Goal: Task Accomplishment & Management: Complete application form

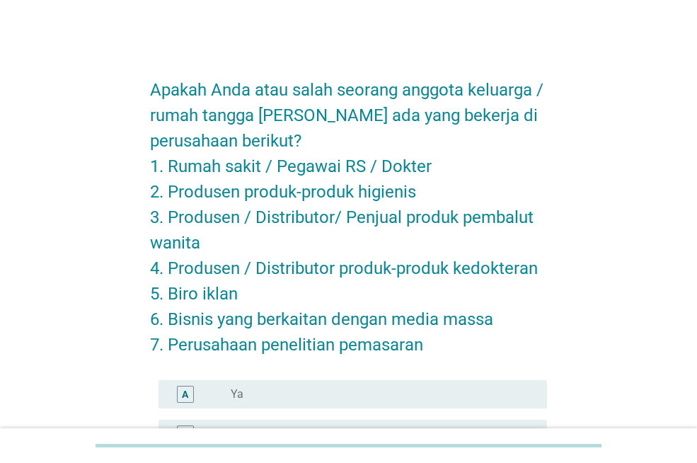
scroll to position [167, 0]
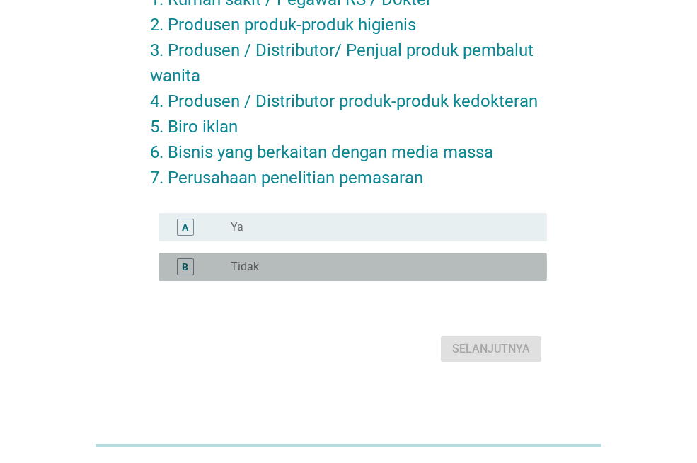
click at [347, 257] on div "B radio_button_unchecked Tidak" at bounding box center [353, 267] width 389 height 28
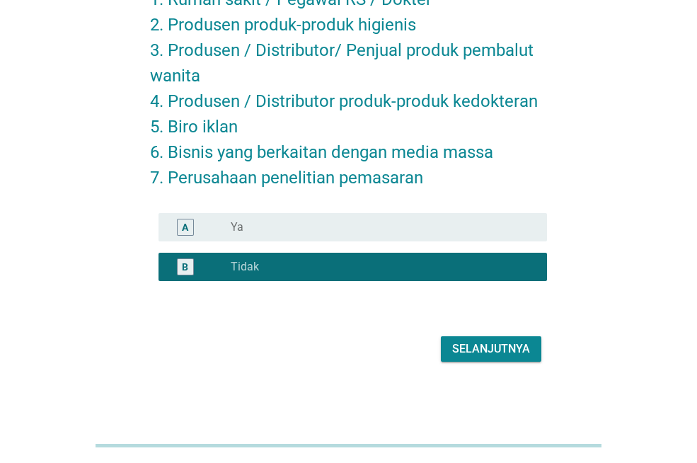
click at [476, 348] on div "Selanjutnya" at bounding box center [491, 348] width 78 height 17
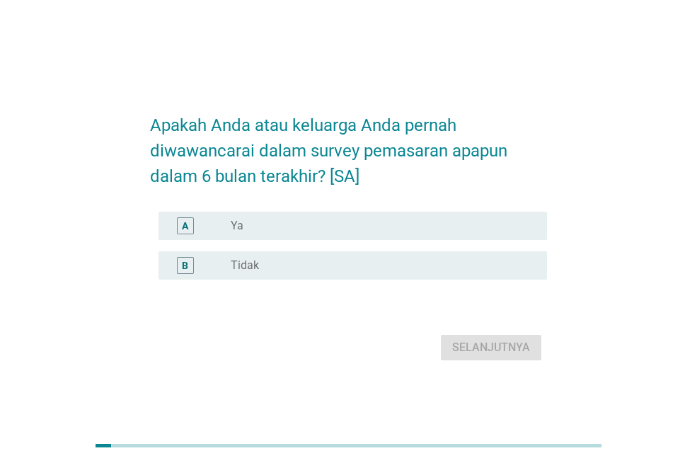
click at [294, 272] on div "radio_button_unchecked Tidak" at bounding box center [378, 265] width 294 height 14
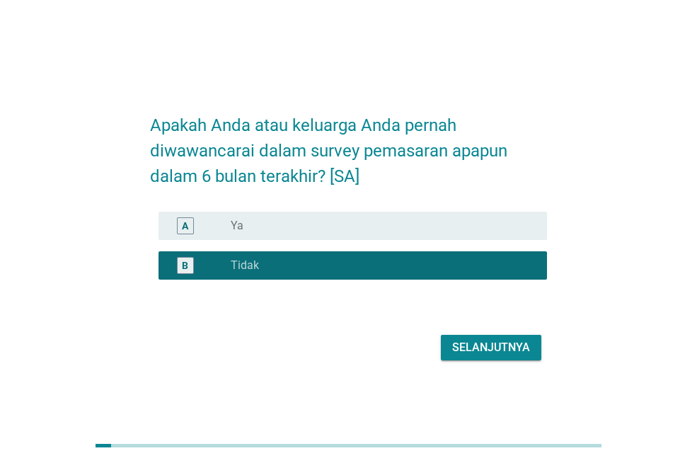
click at [528, 356] on div "Selanjutnya" at bounding box center [491, 347] width 78 height 17
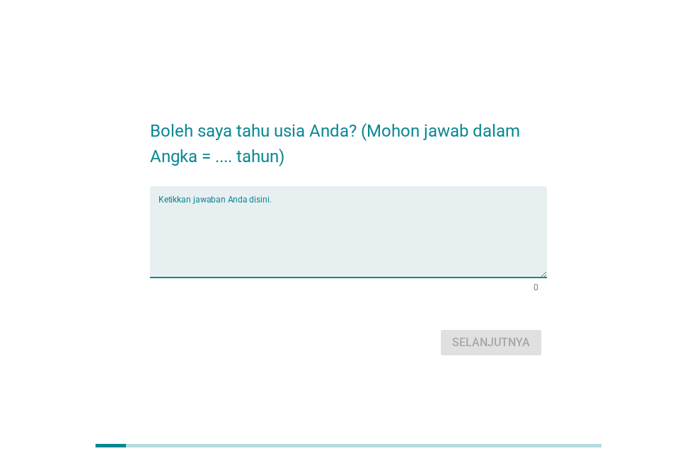
click at [357, 264] on textarea "Ketikkan jawaban Anda disini." at bounding box center [353, 240] width 389 height 74
type textarea "24"
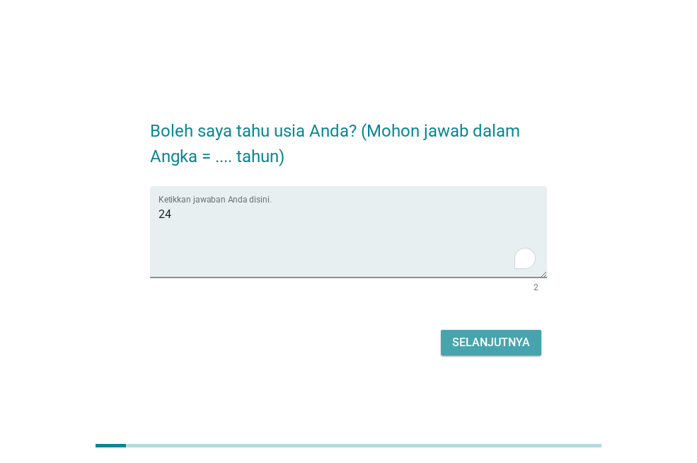
click at [515, 348] on div "Selanjutnya" at bounding box center [491, 342] width 78 height 17
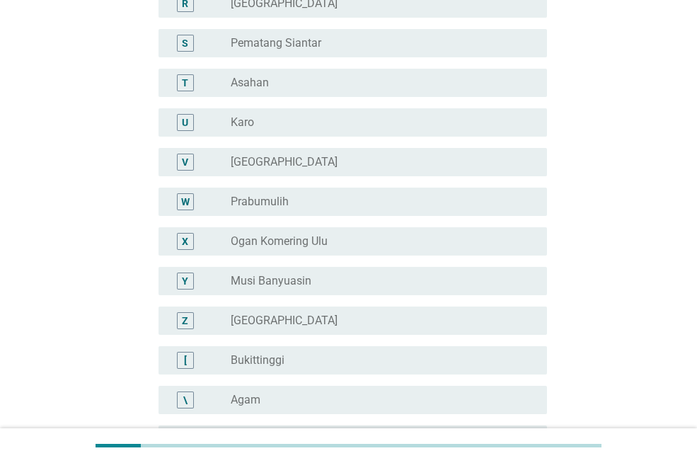
scroll to position [1215, 0]
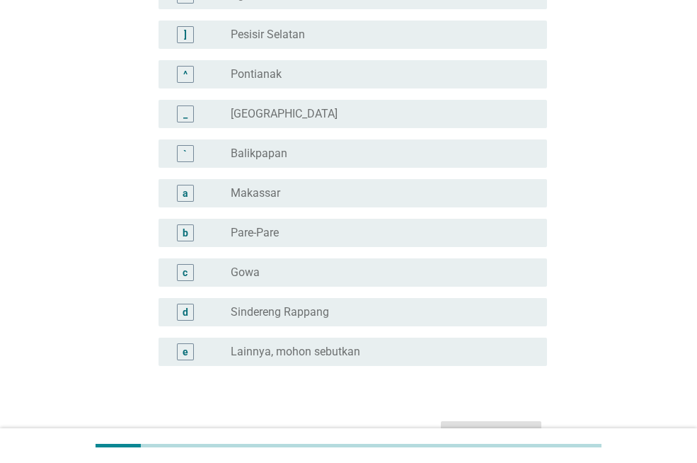
click at [374, 64] on div "^ radio_button_unchecked Pontianak" at bounding box center [353, 74] width 389 height 28
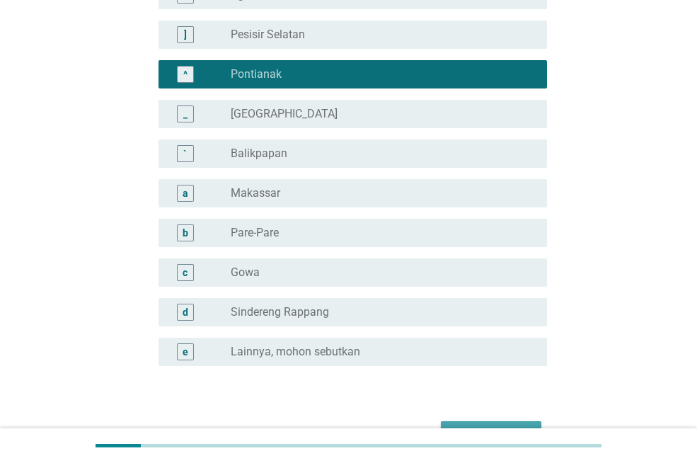
click at [490, 425] on div "Selanjutnya" at bounding box center [491, 433] width 78 height 17
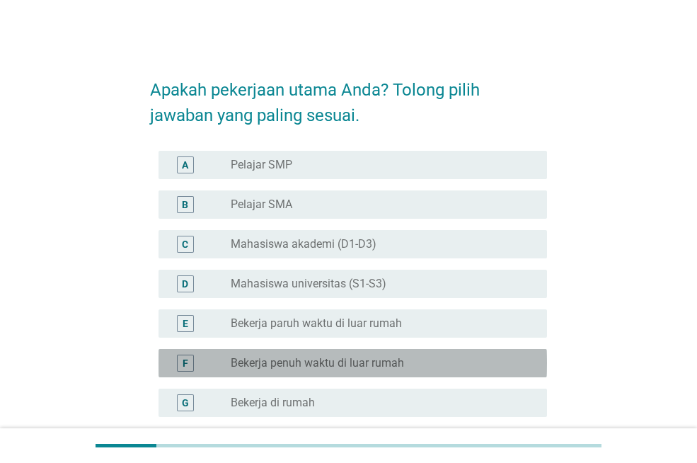
click at [349, 360] on label "Bekerja penuh waktu di luar rumah" at bounding box center [317, 363] width 173 height 14
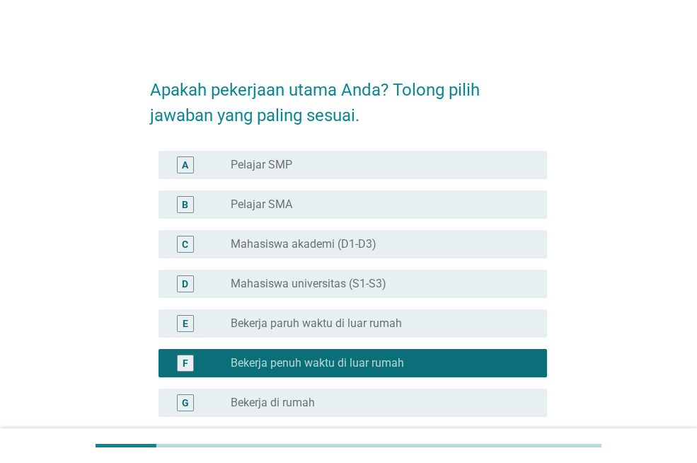
scroll to position [255, 0]
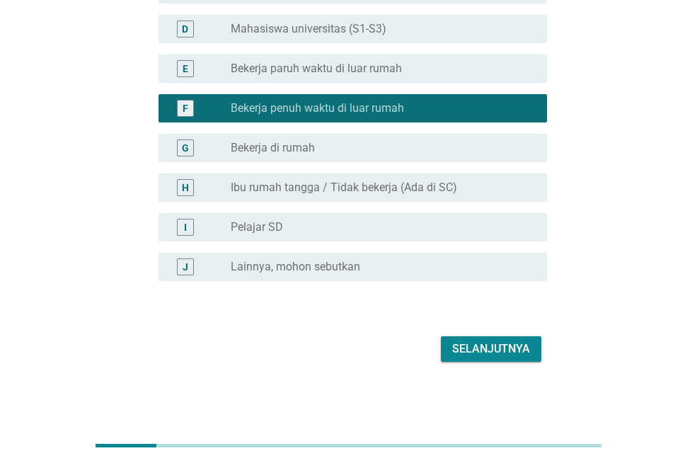
click at [476, 337] on button "Selanjutnya" at bounding box center [491, 348] width 101 height 25
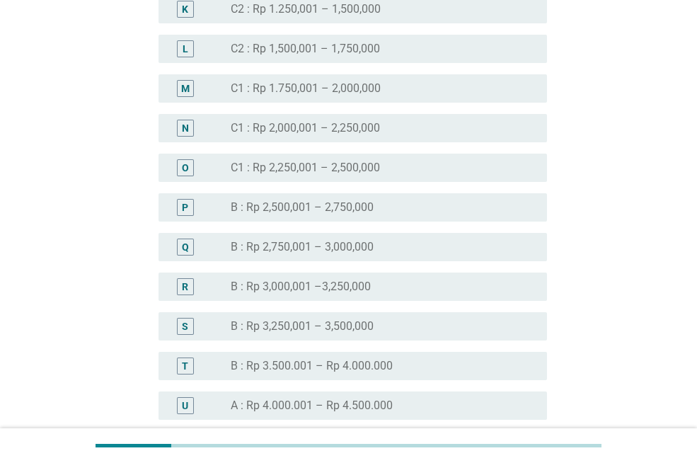
scroll to position [1619, 0]
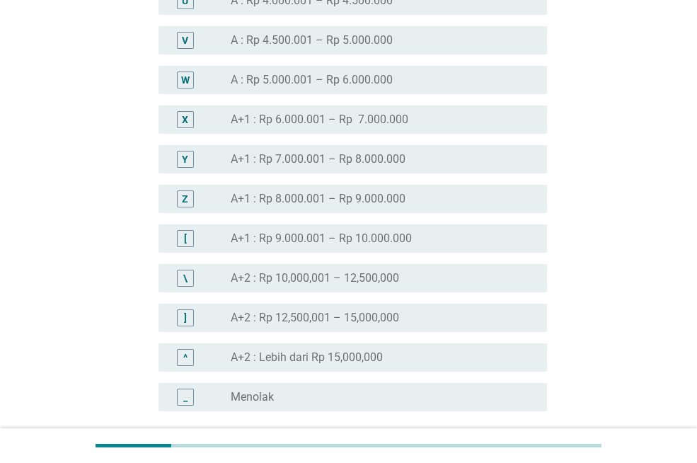
click at [267, 69] on div "W radio_button_unchecked A : Rp 5.000.001 – Rp 6.000.000" at bounding box center [353, 80] width 389 height 28
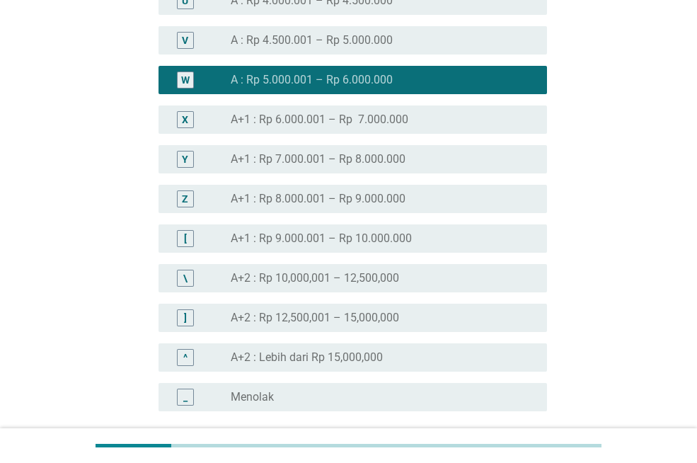
scroll to position [1750, 0]
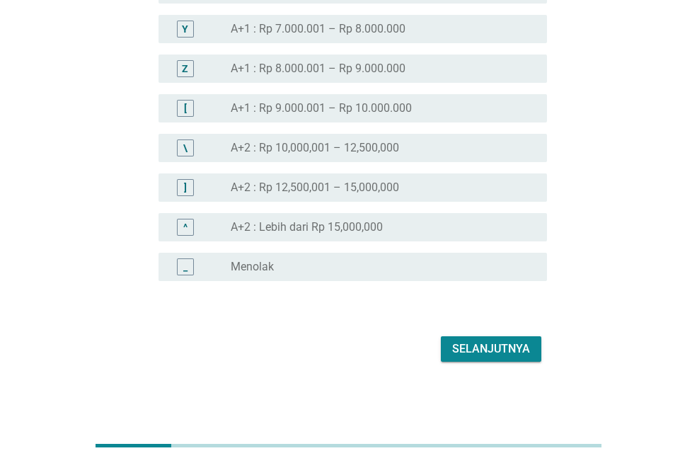
click at [499, 348] on div "Selanjutnya" at bounding box center [491, 348] width 78 height 17
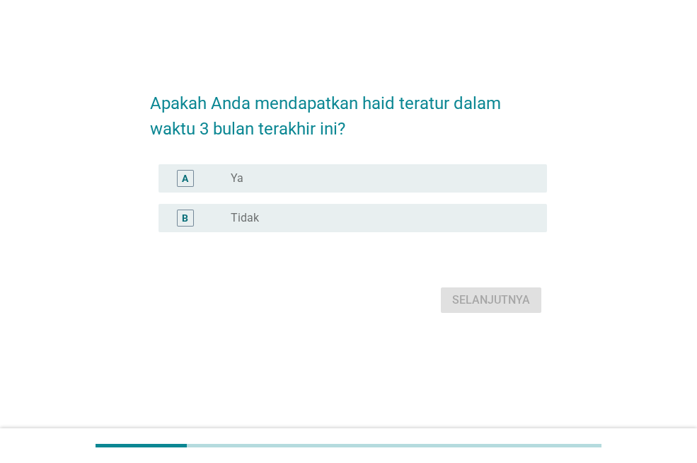
scroll to position [0, 0]
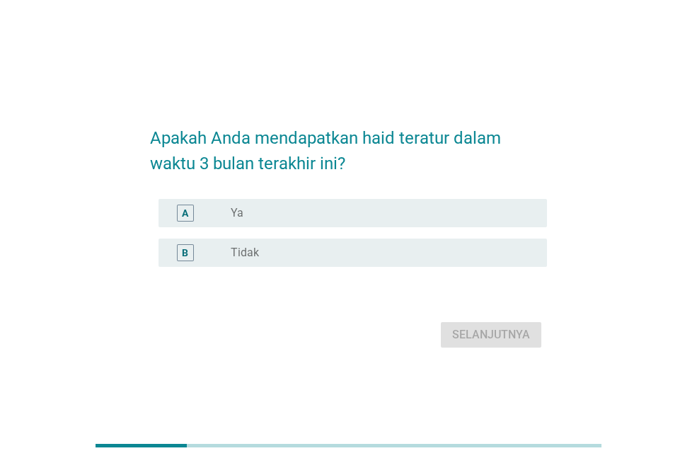
click at [350, 209] on div "radio_button_unchecked Ya" at bounding box center [378, 213] width 294 height 14
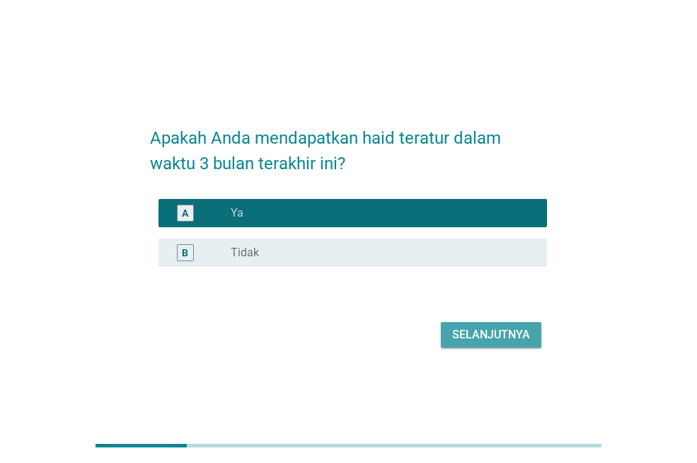
click at [516, 341] on div "Selanjutnya" at bounding box center [491, 334] width 78 height 17
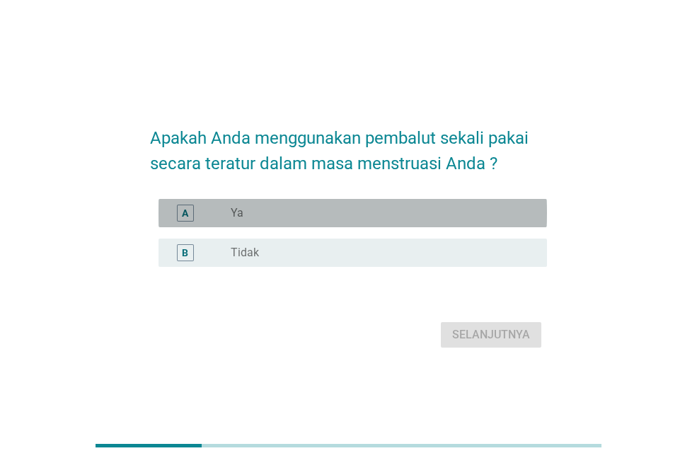
click at [435, 202] on div "A radio_button_unchecked Ya" at bounding box center [353, 213] width 389 height 28
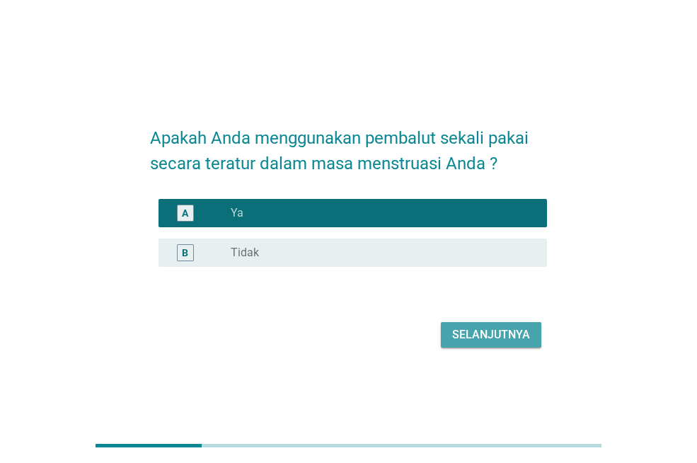
click at [513, 340] on div "Selanjutnya" at bounding box center [491, 334] width 78 height 17
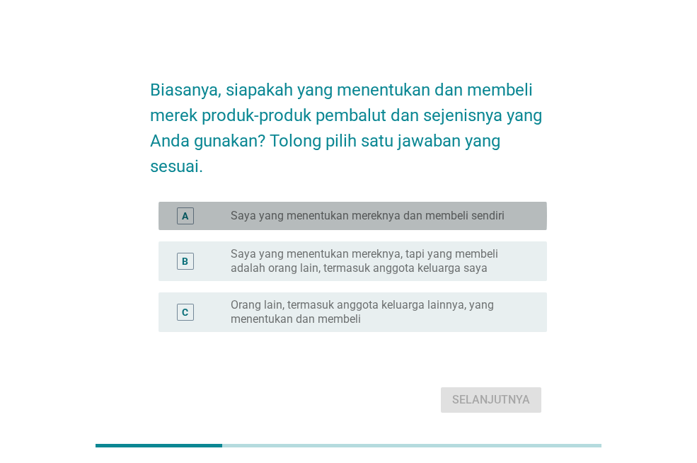
click at [404, 224] on div "radio_button_unchecked Saya yang menentukan mereknya dan membeli sendiri" at bounding box center [383, 215] width 305 height 17
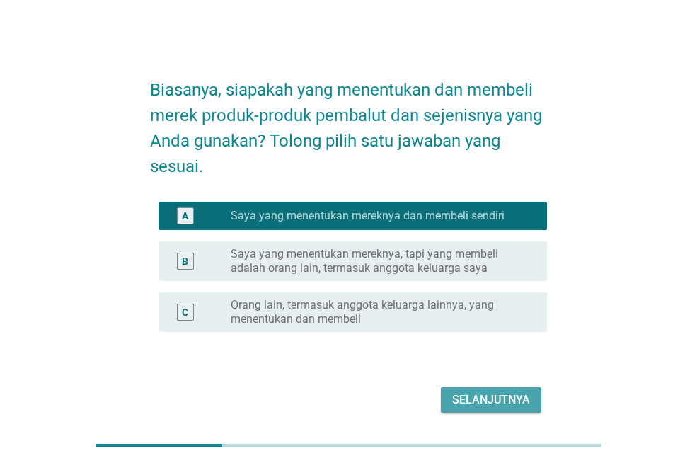
click at [497, 398] on div "Selanjutnya" at bounding box center [491, 399] width 78 height 17
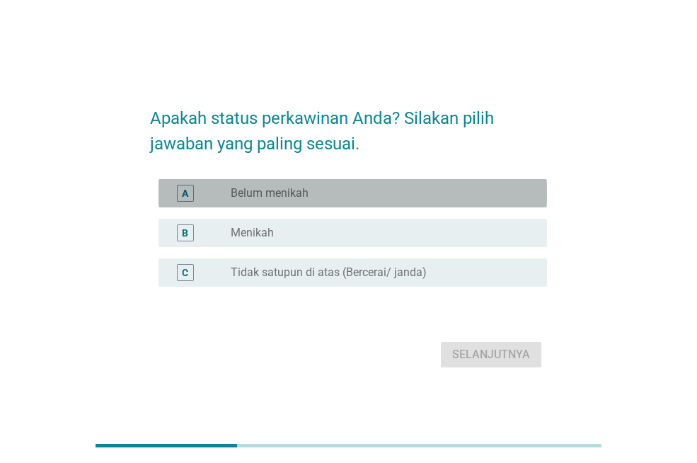
click at [309, 187] on label "Belum menikah" at bounding box center [270, 193] width 78 height 14
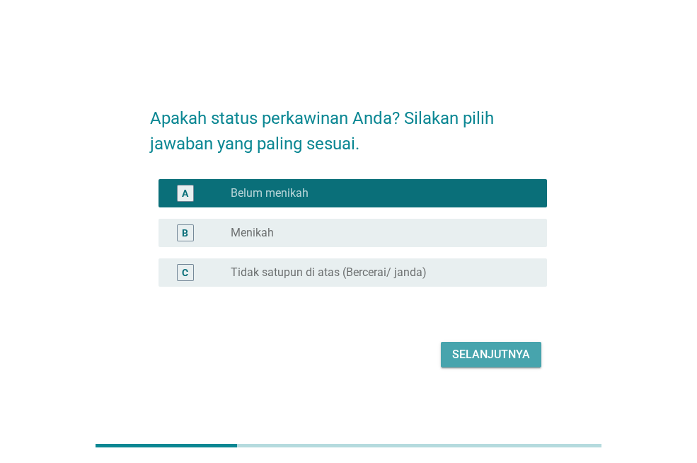
click at [470, 352] on div "Selanjutnya" at bounding box center [491, 354] width 78 height 17
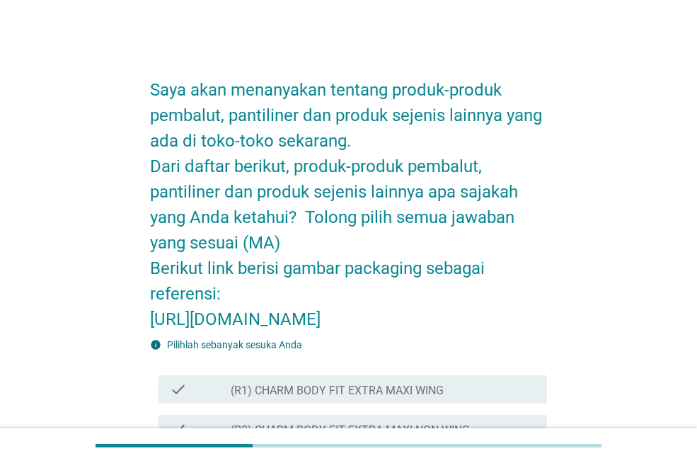
click at [338, 321] on h2 "Saya akan menanyakan tentang produk-produk pembalut, pantiliner dan produk seje…" at bounding box center [348, 197] width 397 height 269
drag, startPoint x: 152, startPoint y: 322, endPoint x: 270, endPoint y: 380, distance: 131.7
click at [270, 332] on h2 "Saya akan menanyakan tentang produk-produk pembalut, pantiliner dan produk seje…" at bounding box center [348, 197] width 397 height 269
click at [289, 332] on h2 "Saya akan menanyakan tentang produk-produk pembalut, pantiliner dan produk seje…" at bounding box center [348, 197] width 397 height 269
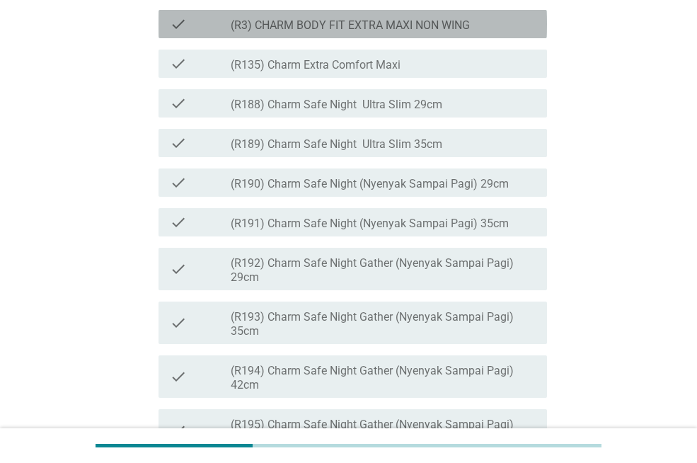
click at [345, 38] on div "check check_box_outline_blank (R3) CHARM BODY FIT EXTRA MAXI NON WING" at bounding box center [353, 24] width 389 height 28
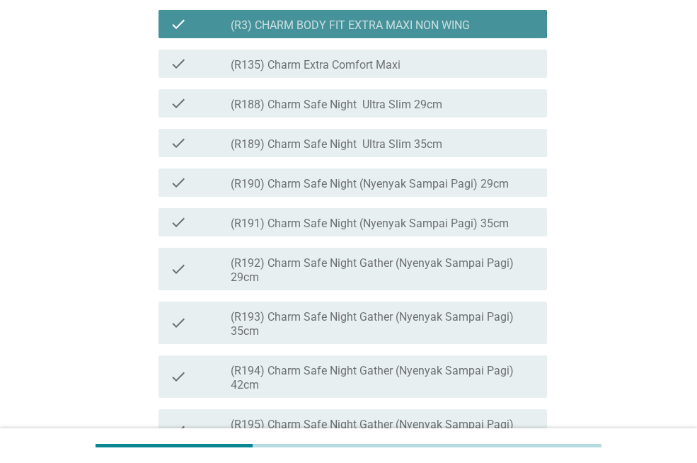
click at [345, 38] on div "check check_box_outline_blank (R3) CHARM BODY FIT EXTRA MAXI NON WING" at bounding box center [353, 24] width 389 height 28
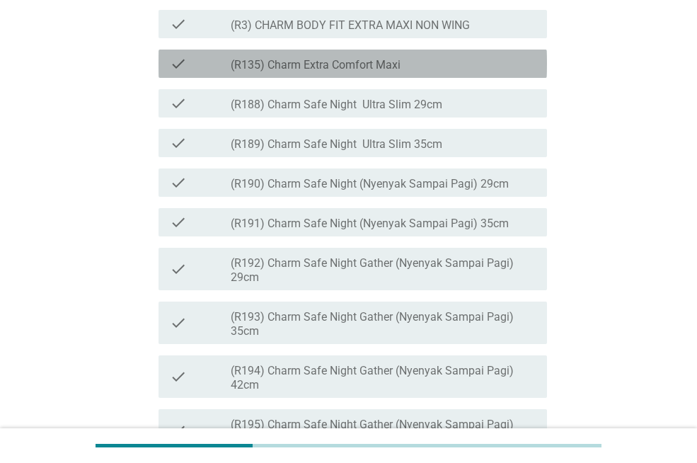
click at [352, 78] on div "check check_box_outline_blank (R135) Charm Extra Comfort Maxi" at bounding box center [353, 64] width 389 height 28
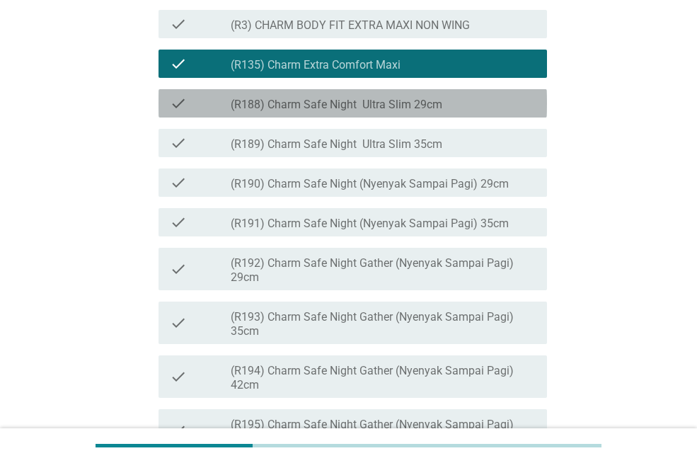
click at [369, 112] on label "(R188) Charm Safe Night Ultra Slim 29cm" at bounding box center [337, 105] width 212 height 14
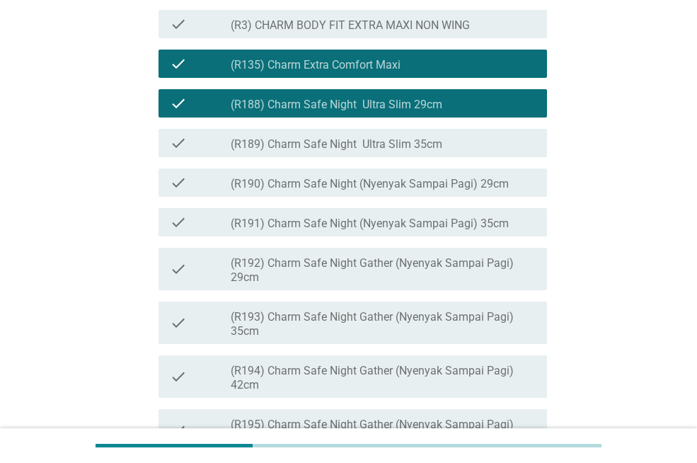
click at [380, 151] on label "(R189) Charm Safe Night Ultra Slim 35cm" at bounding box center [337, 144] width 212 height 14
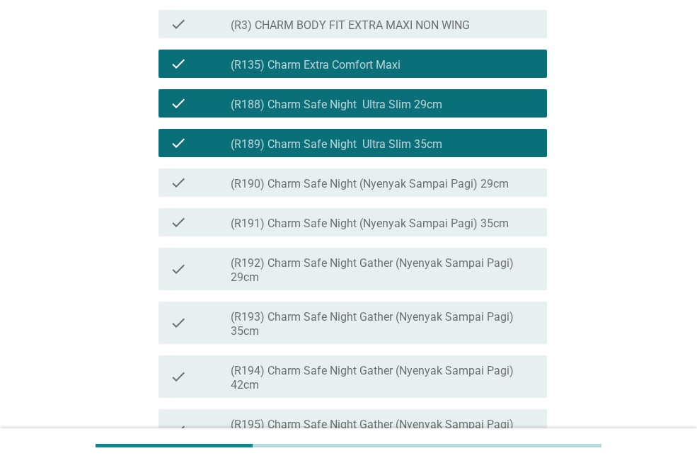
click at [389, 191] on label "(R190) Charm Safe Night (Nyenyak Sampai Pagi) 29cm" at bounding box center [370, 184] width 278 height 14
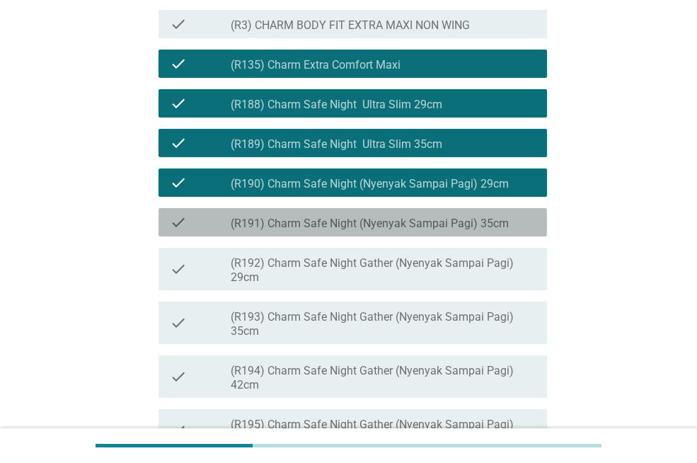
click at [411, 236] on div "check check_box_outline_blank (R191) Charm Safe Night (Nyenyak Sampai Pagi) 35cm" at bounding box center [353, 222] width 389 height 28
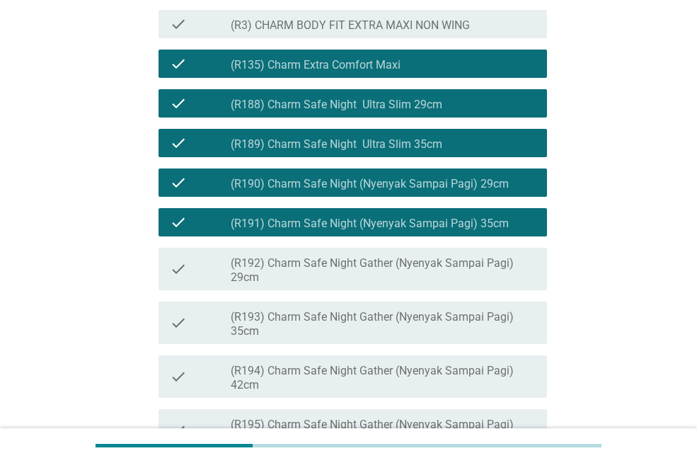
scroll to position [810, 0]
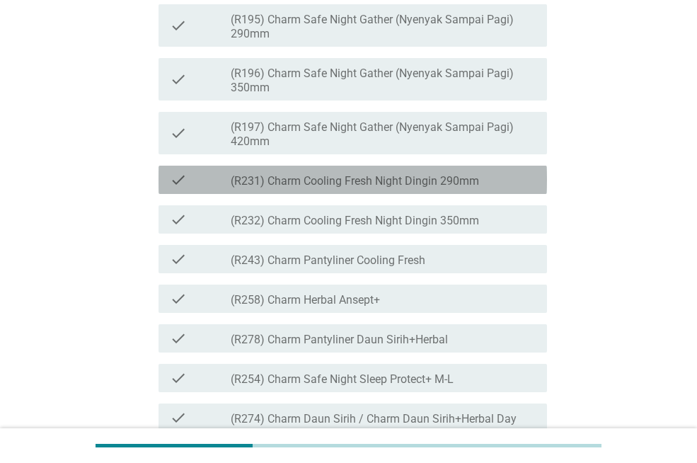
click at [357, 188] on div "check_box_outline_blank (R231) Charm Cooling Fresh Night Dingin 290mm" at bounding box center [383, 179] width 305 height 17
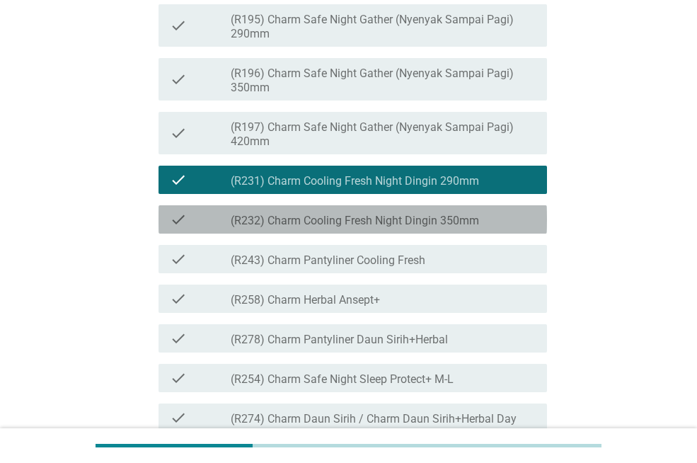
click at [371, 228] on label "(R232) Charm Cooling Fresh Night Dingin 350mm" at bounding box center [355, 221] width 248 height 14
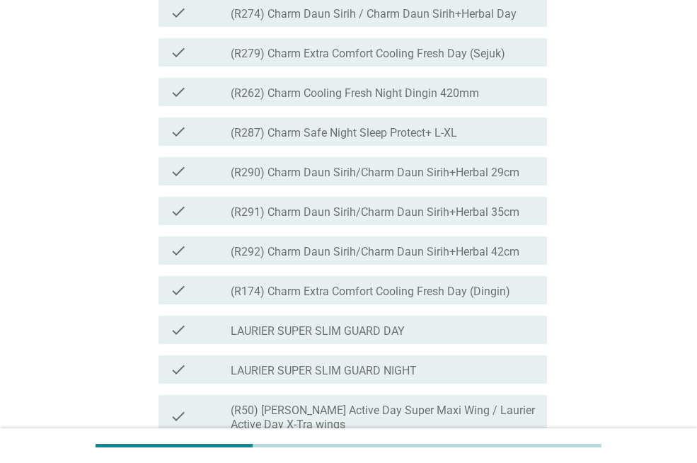
scroll to position [1619, 0]
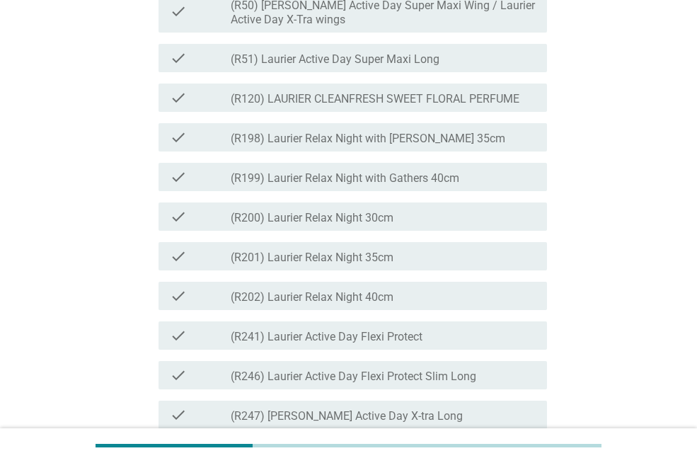
click at [369, 27] on label "(R50) [PERSON_NAME] Active Day Super Maxi Wing / Laurier Active Day X-Tra wings" at bounding box center [383, 13] width 305 height 28
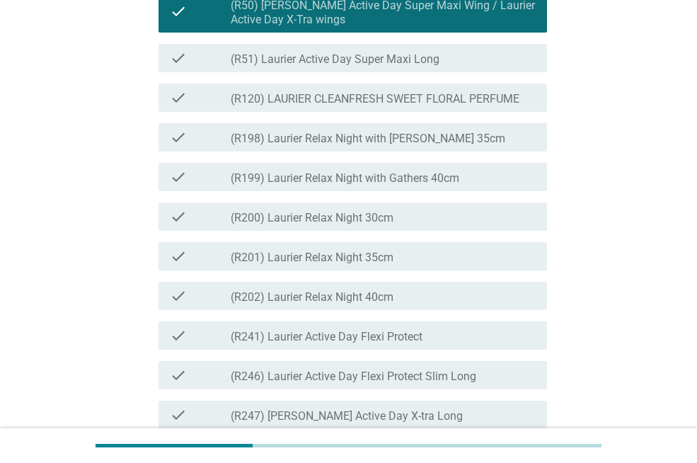
click at [372, 231] on div "check check_box_outline_blank (R200) Laurier Relax Night 30cm" at bounding box center [353, 216] width 389 height 28
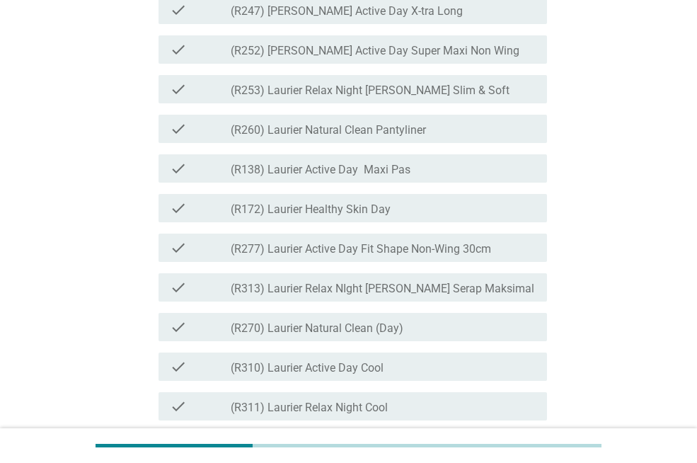
scroll to position [2429, 0]
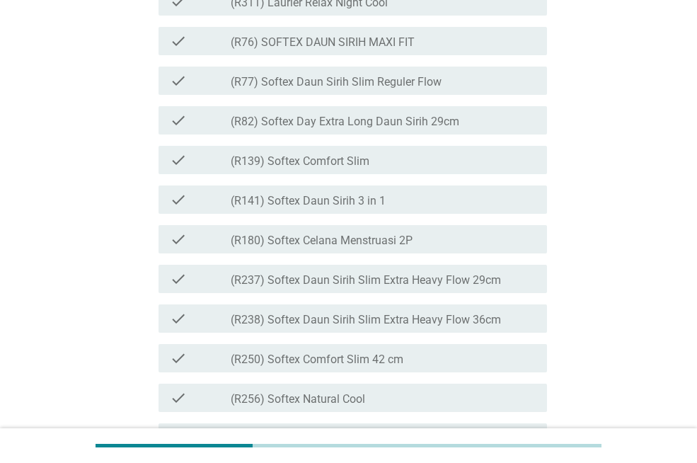
click at [371, 214] on div "check check_box_outline_blank (R141) Softex Daun Sirih 3 in 1" at bounding box center [353, 199] width 389 height 28
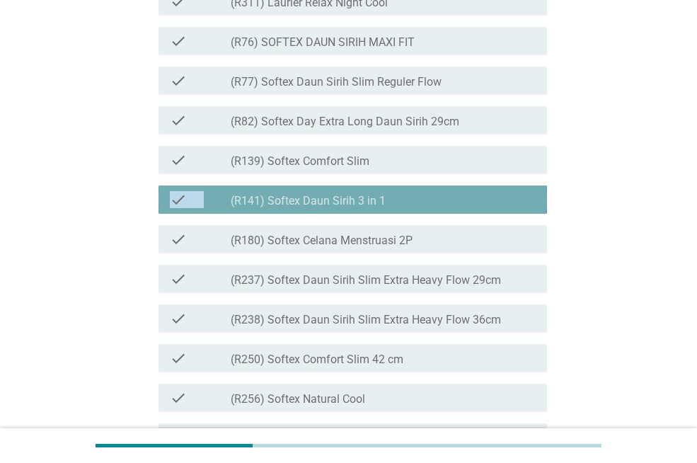
click at [371, 214] on div "check check_box_outline_blank (R141) Softex Daun Sirih 3 in 1" at bounding box center [353, 199] width 389 height 28
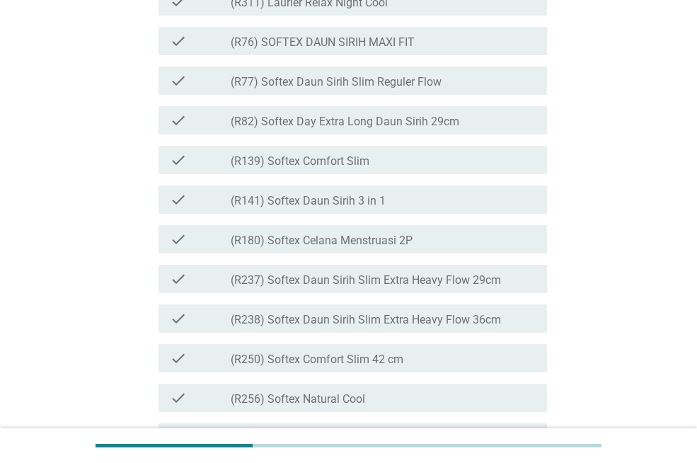
click at [371, 214] on div "check check_box_outline_blank (R141) Softex Daun Sirih 3 in 1" at bounding box center [353, 199] width 389 height 28
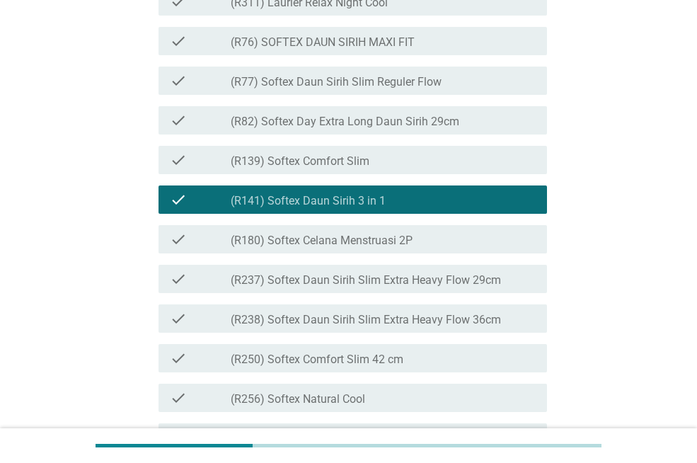
click at [377, 248] on label "(R180) Softex Celana Menstruasi 2P" at bounding box center [322, 241] width 182 height 14
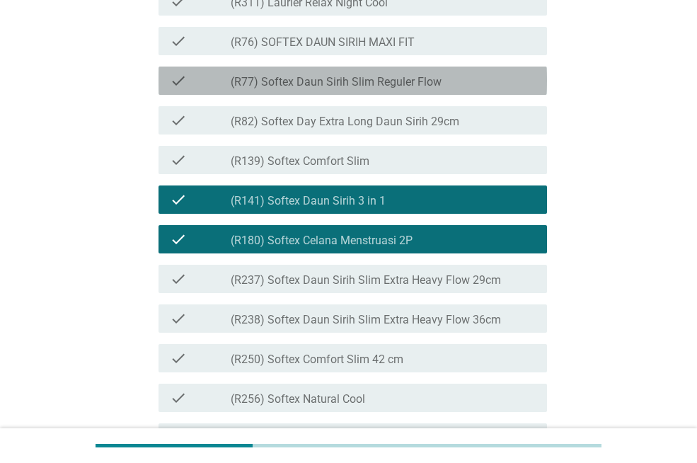
click at [367, 89] on label "(R77) Softex Daun Sirih Slim Reguler Flow" at bounding box center [336, 82] width 211 height 14
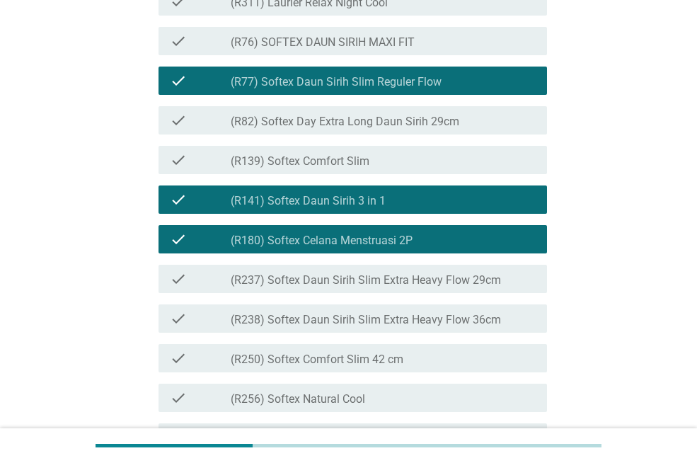
click at [382, 129] on label "(R82) Softex Day Extra Long Daun Sirih 29cm" at bounding box center [345, 122] width 229 height 14
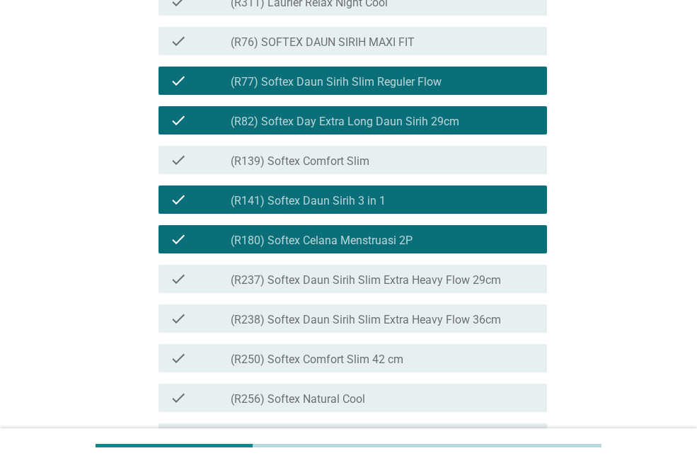
scroll to position [2834, 0]
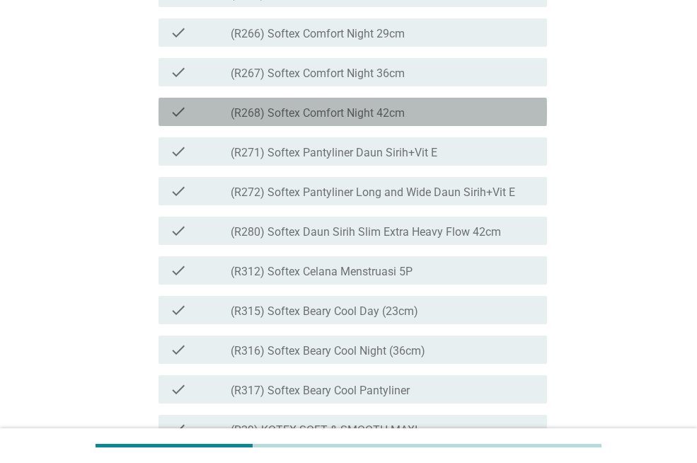
click at [362, 126] on div "check check_box_outline_blank (R268) Softex Comfort Night 42cm" at bounding box center [353, 112] width 389 height 28
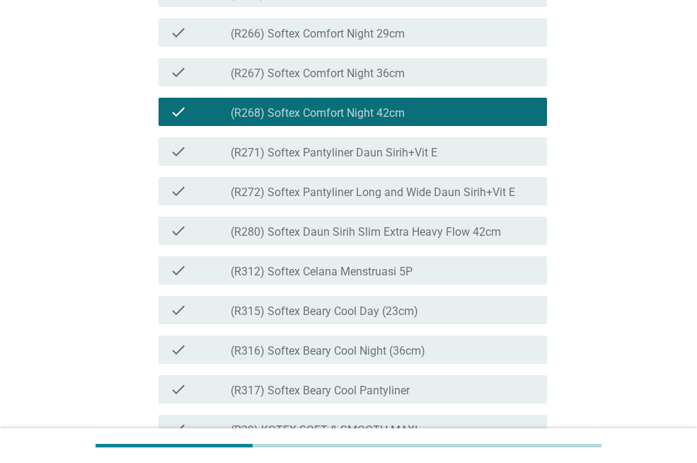
click at [360, 81] on label "(R267) Softex Comfort Night 36cm" at bounding box center [318, 74] width 174 height 14
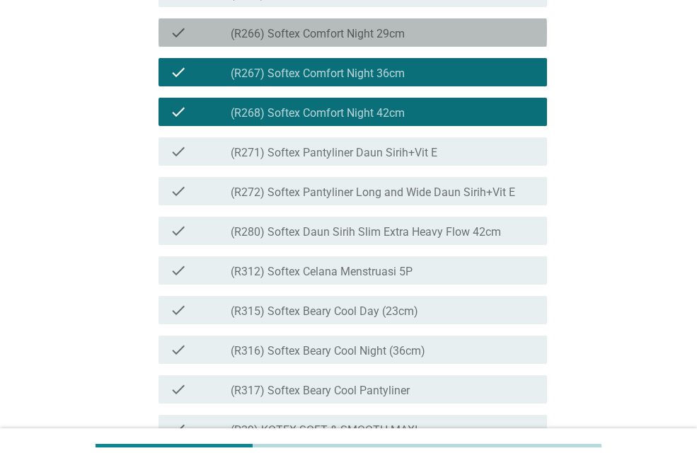
click at [347, 41] on label "(R266) Softex Comfort Night 29cm" at bounding box center [318, 34] width 174 height 14
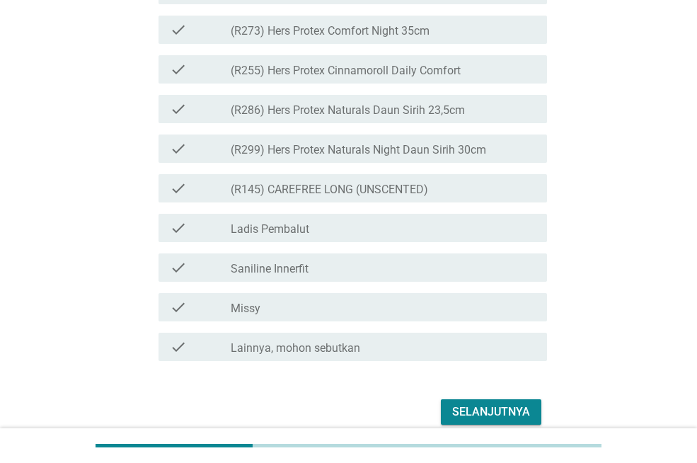
scroll to position [3797, 0]
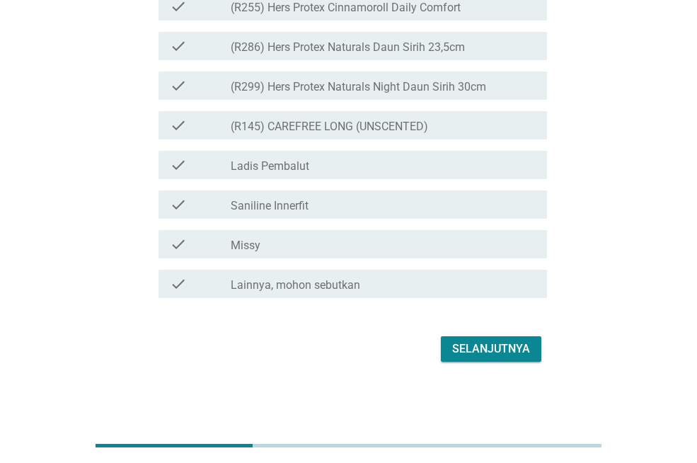
click at [470, 340] on div "Selanjutnya" at bounding box center [491, 348] width 78 height 17
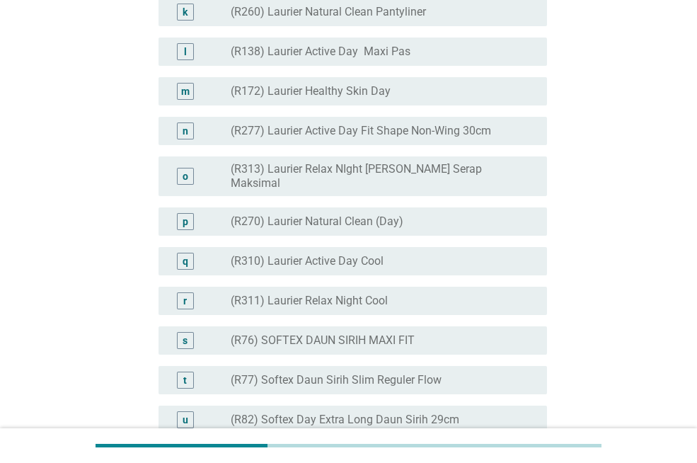
scroll to position [2429, 0]
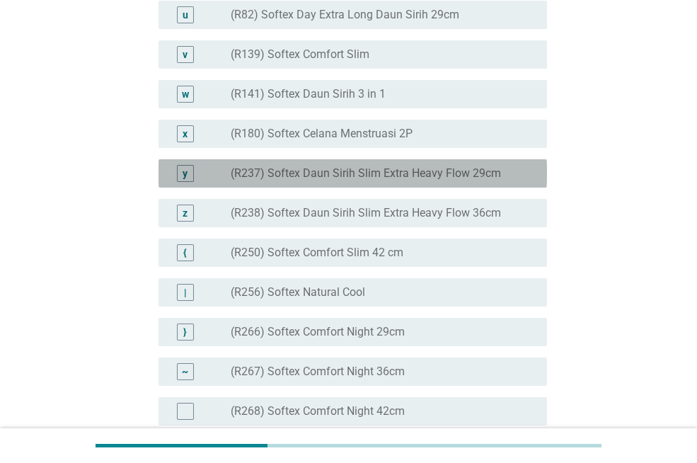
click at [419, 180] on label "(R237) Softex Daun Sirih Slim Extra Heavy Flow 29cm" at bounding box center [366, 173] width 270 height 14
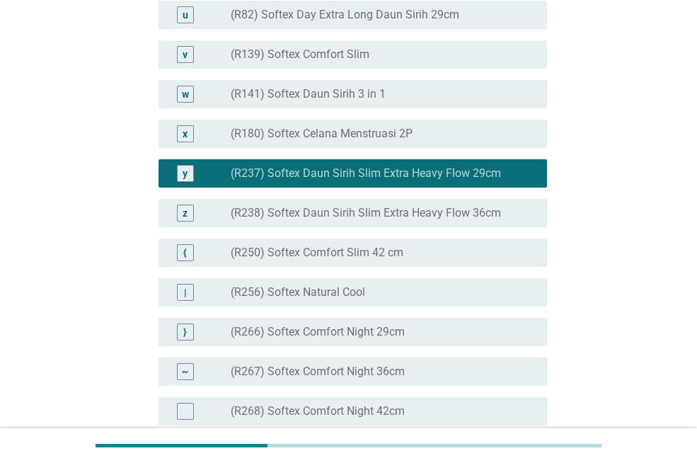
click at [382, 29] on div "u radio_button_unchecked (R82) Softex Day Extra Long Daun Sirih 29cm" at bounding box center [353, 15] width 389 height 28
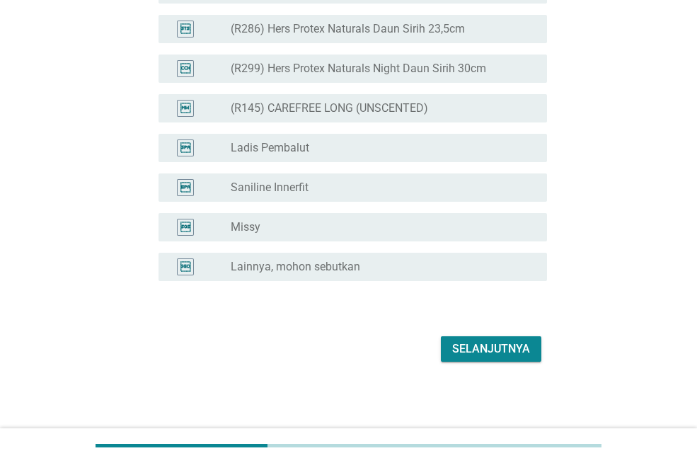
scroll to position [3703, 0]
click at [488, 357] on button "Selanjutnya" at bounding box center [491, 348] width 101 height 25
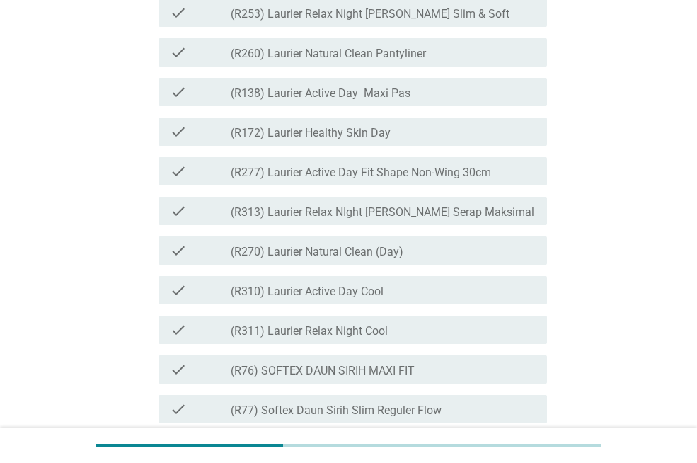
scroll to position [2429, 0]
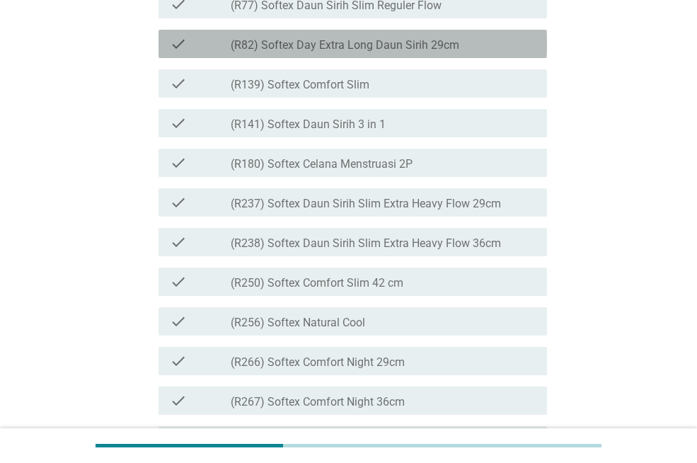
click at [306, 58] on div "check check_box_outline_blank (R82) Softex Day Extra Long Daun Sirih 29cm" at bounding box center [353, 44] width 389 height 28
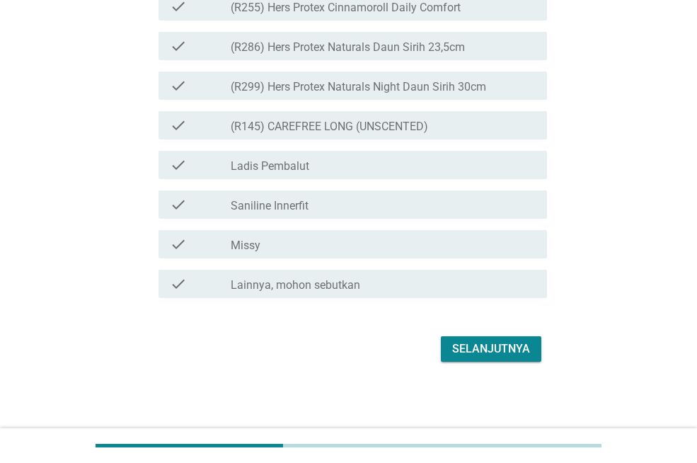
scroll to position [3721, 0]
click at [512, 350] on div "Selanjutnya" at bounding box center [491, 348] width 78 height 17
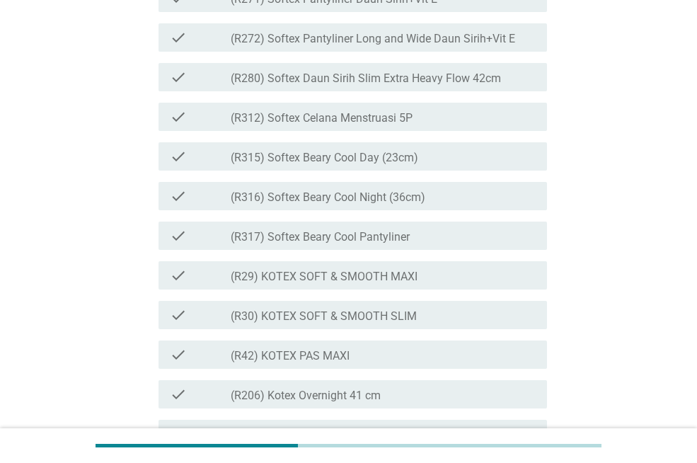
scroll to position [2506, 0]
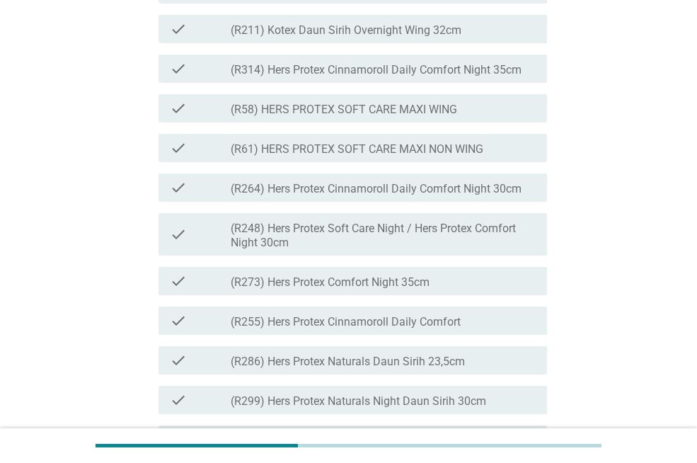
scroll to position [3721, 0]
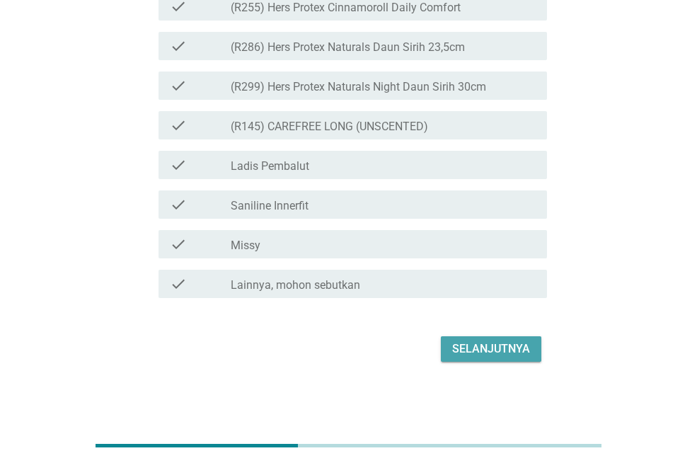
click at [495, 352] on div "Selanjutnya" at bounding box center [491, 348] width 78 height 17
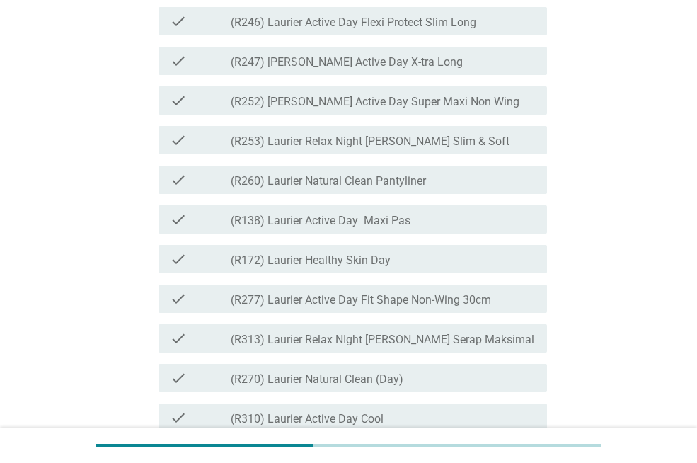
scroll to position [2429, 0]
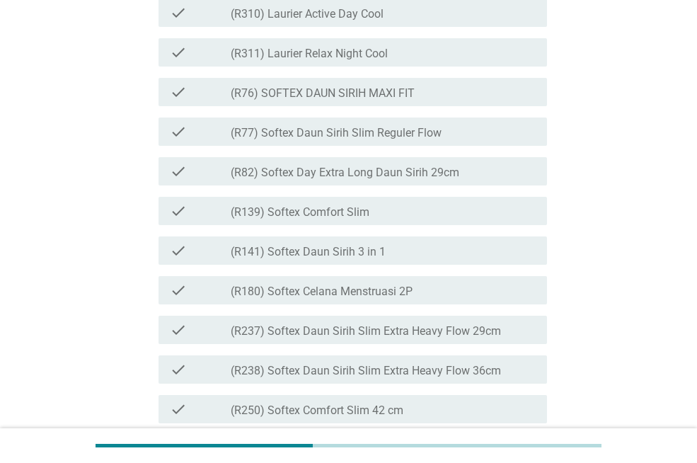
click at [440, 180] on label "(R82) Softex Day Extra Long Daun Sirih 29cm" at bounding box center [345, 173] width 229 height 14
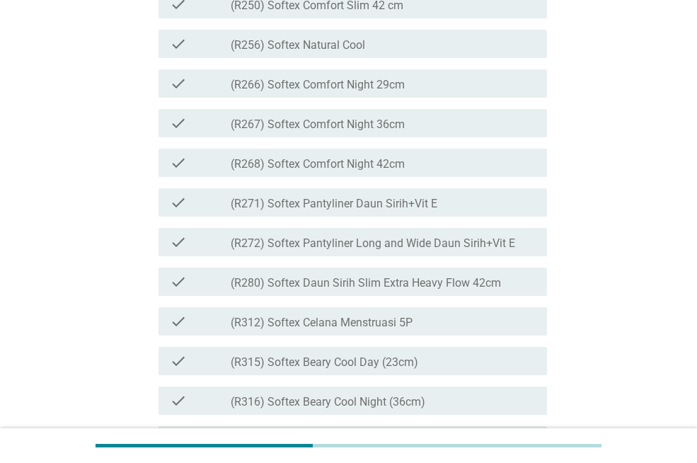
scroll to position [3848, 0]
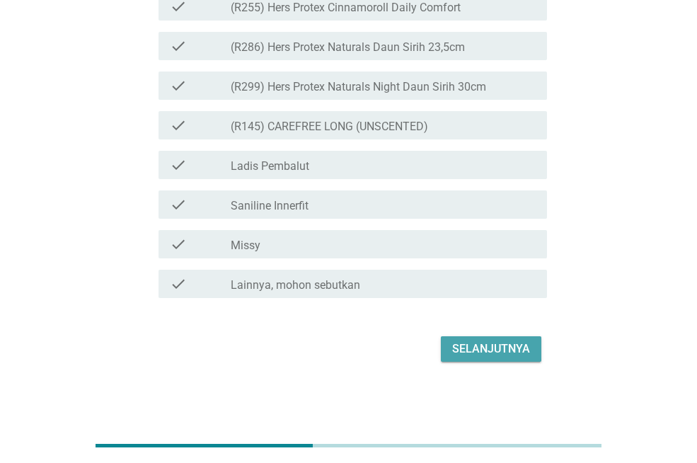
click at [480, 340] on div "Selanjutnya" at bounding box center [491, 348] width 78 height 17
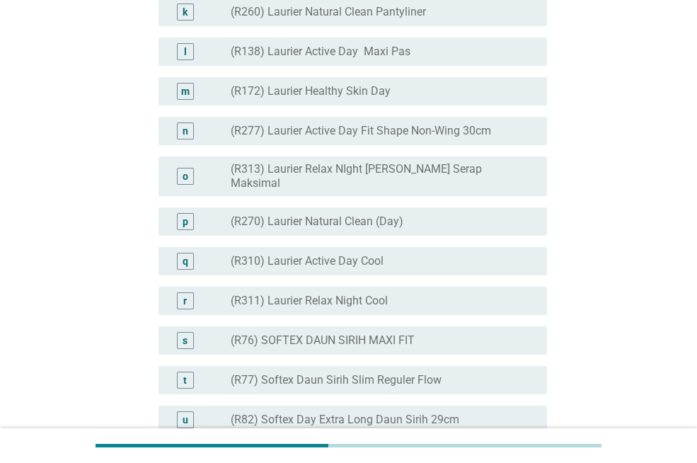
scroll to position [2429, 0]
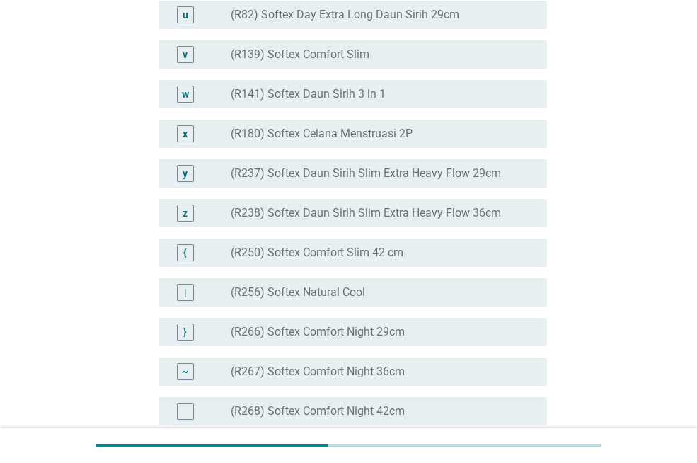
click at [451, 22] on label "(R82) Softex Day Extra Long Daun Sirih 29cm" at bounding box center [345, 15] width 229 height 14
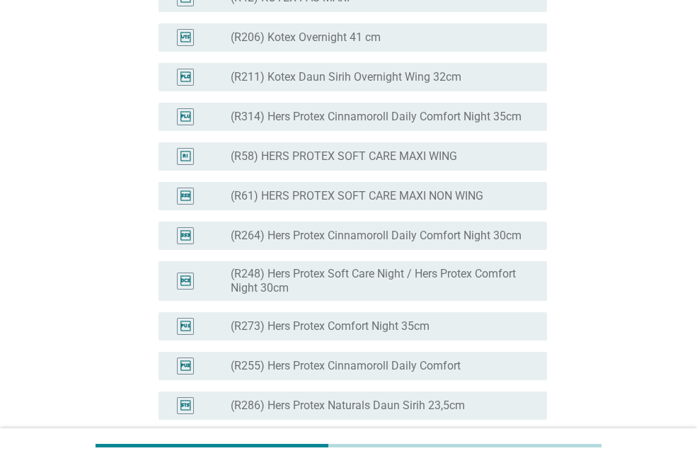
scroll to position [3703, 0]
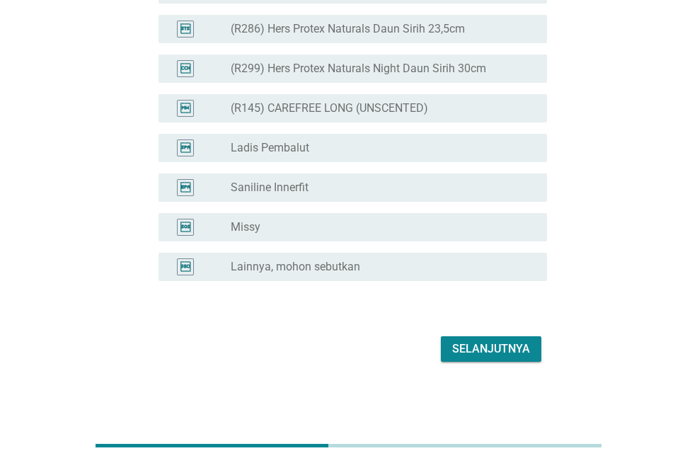
click at [496, 343] on div "Selanjutnya" at bounding box center [491, 348] width 78 height 17
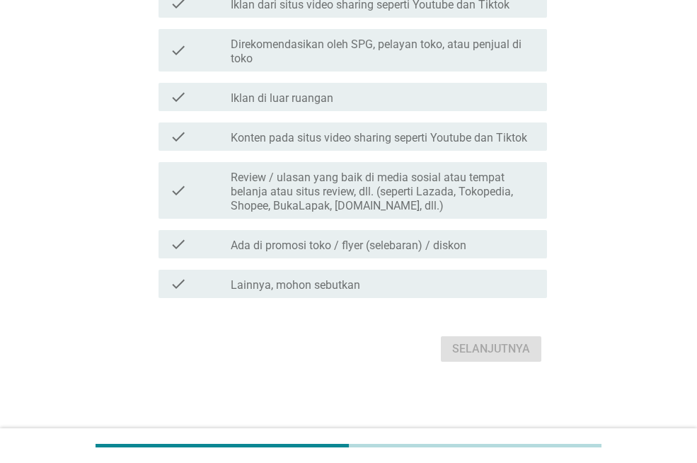
scroll to position [0, 0]
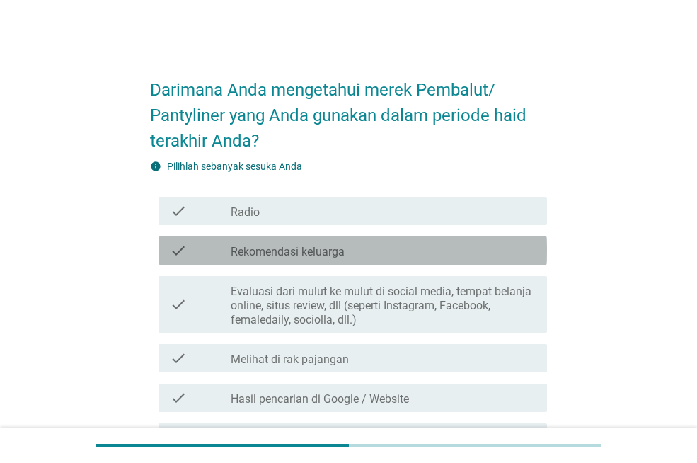
click at [352, 253] on div "check_box_outline_blank Rekomendasi keluarga" at bounding box center [383, 250] width 305 height 17
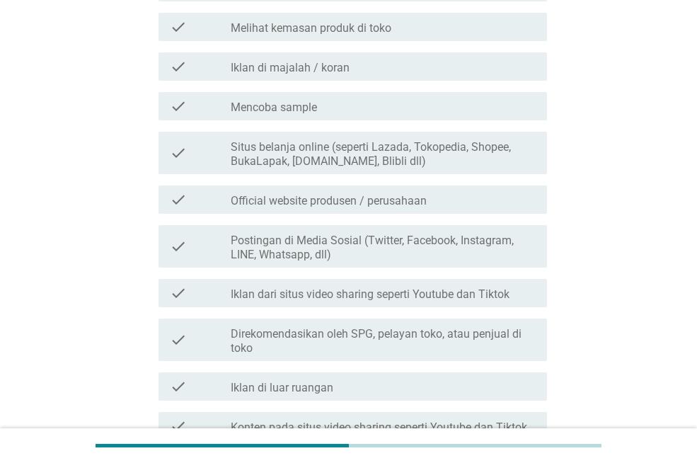
scroll to position [1099, 0]
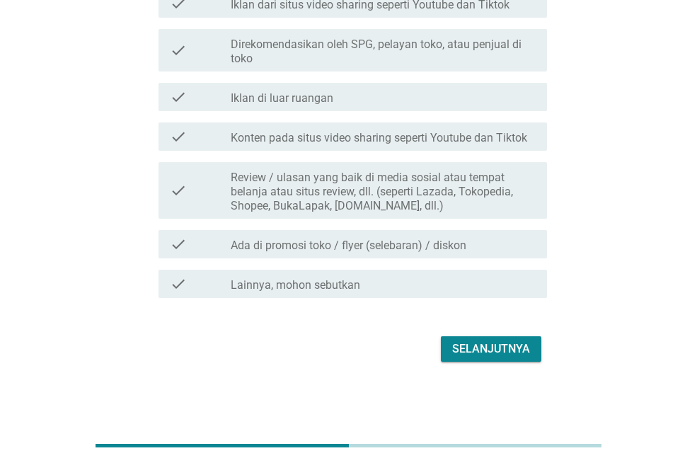
click at [491, 344] on div "Selanjutnya" at bounding box center [491, 348] width 78 height 17
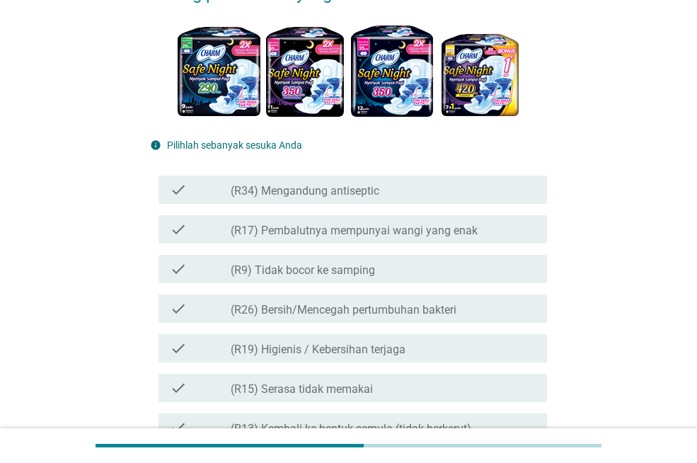
scroll to position [226, 0]
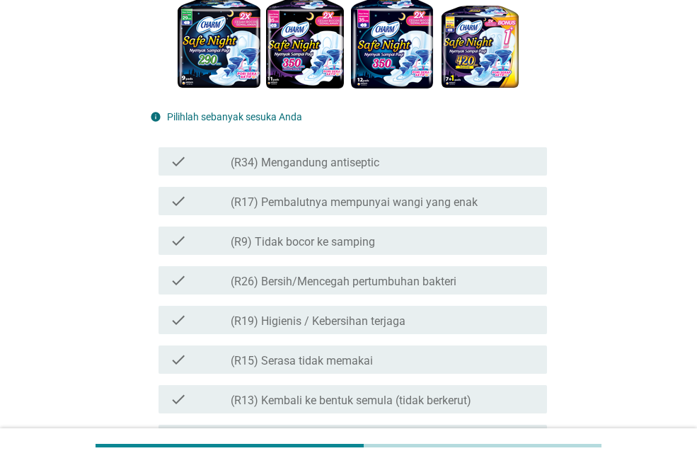
click at [439, 328] on div "check_box_outline_blank (R19) Higienis / Kebersihan terjaga" at bounding box center [383, 319] width 305 height 17
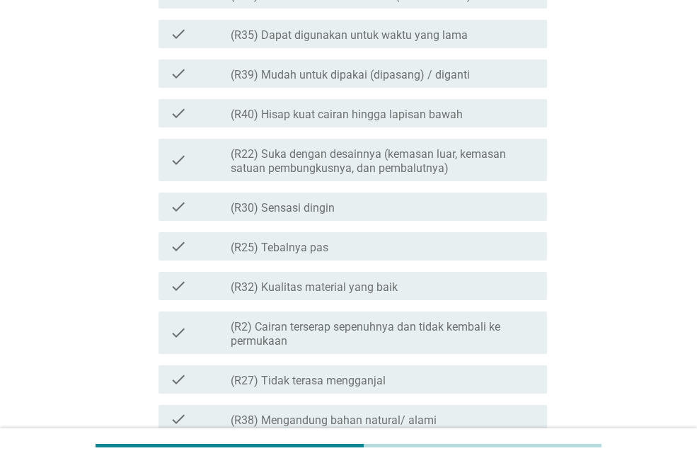
scroll to position [1036, 0]
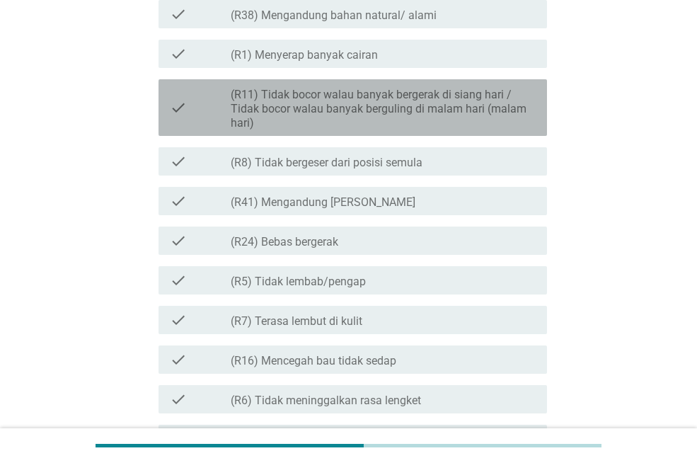
click at [365, 81] on div "check check_box_outline_blank (R11) Tidak bocor walau banyak bergerak di siang …" at bounding box center [353, 107] width 389 height 57
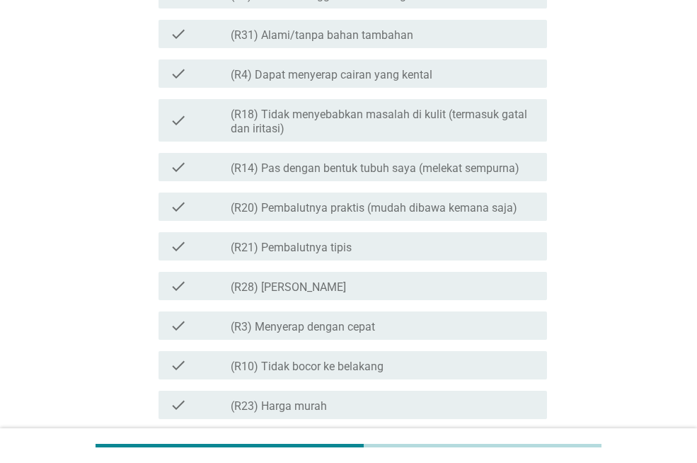
scroll to position [1602, 0]
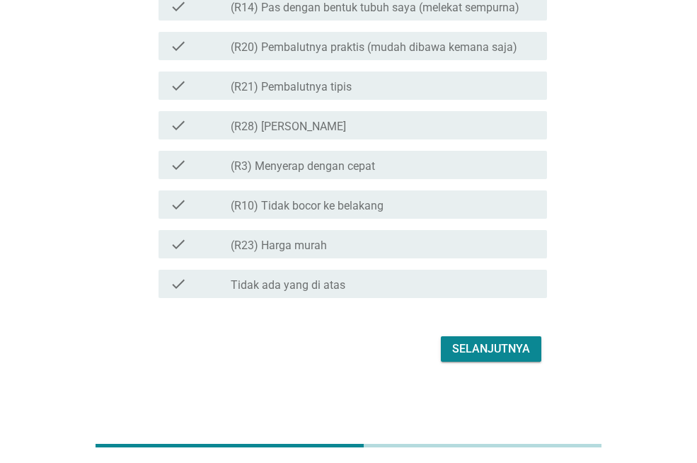
click at [463, 350] on div "Selanjutnya" at bounding box center [491, 348] width 78 height 17
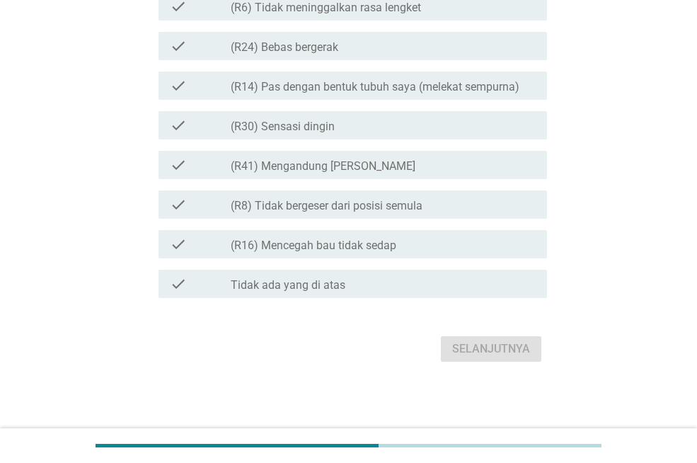
scroll to position [0, 0]
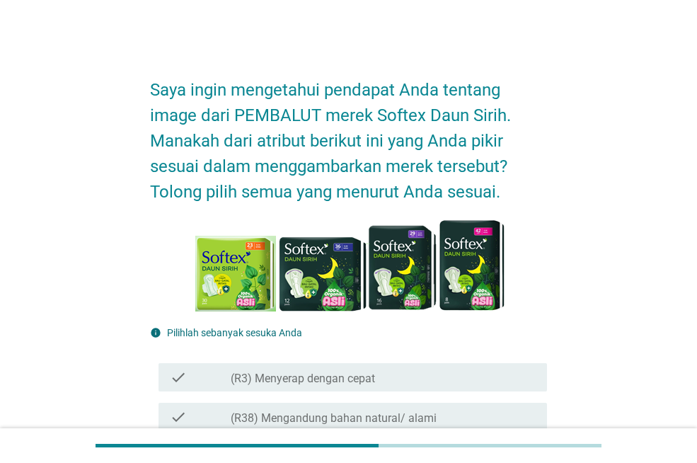
click at [423, 372] on div "check_box_outline_blank (R3) Menyerap dengan cepat" at bounding box center [383, 377] width 305 height 17
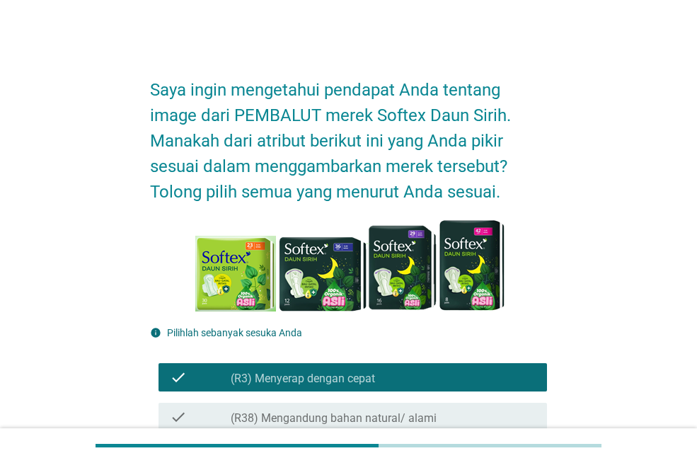
scroll to position [405, 0]
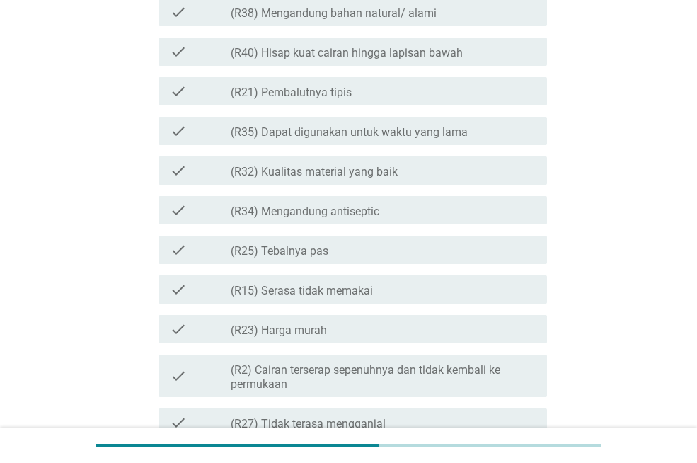
click at [359, 86] on div "check_box_outline_blank (R21) Pembalutnya tipis" at bounding box center [383, 91] width 305 height 17
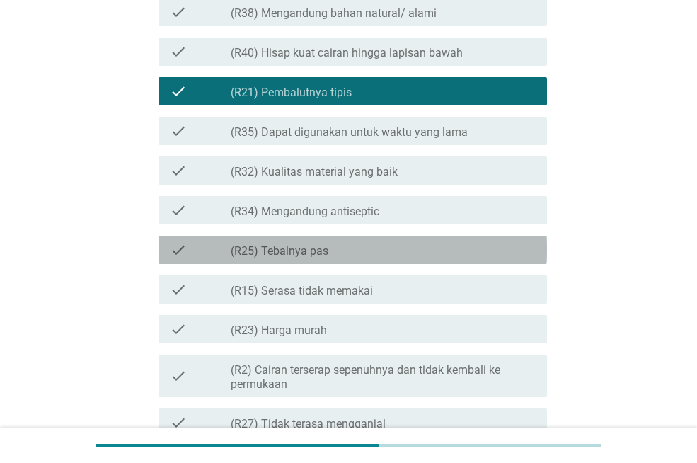
click at [365, 257] on div "check_box_outline_blank (R25) Tebalnya pas" at bounding box center [383, 249] width 305 height 17
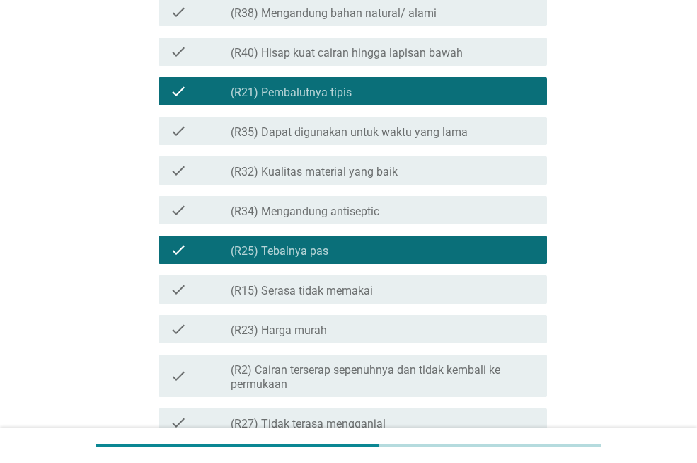
click at [369, 319] on div "check check_box_outline_blank (R23) Harga murah" at bounding box center [353, 329] width 389 height 28
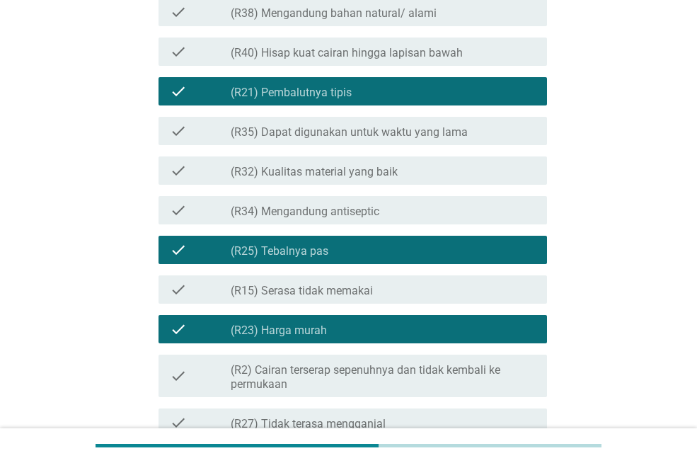
click at [369, 319] on div "check check_box_outline_blank (R23) Harga murah" at bounding box center [353, 329] width 389 height 28
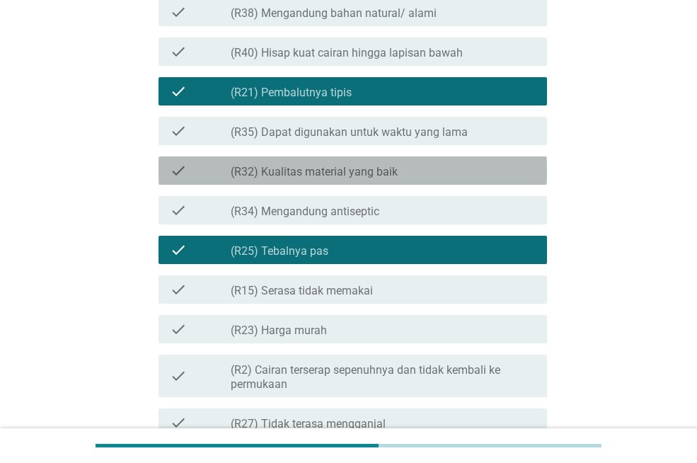
click at [349, 166] on label "(R32) Kualitas material yang baik" at bounding box center [314, 172] width 167 height 14
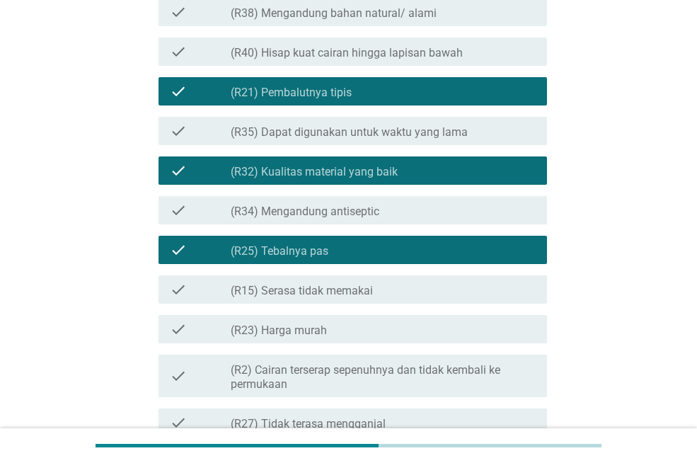
scroll to position [810, 0]
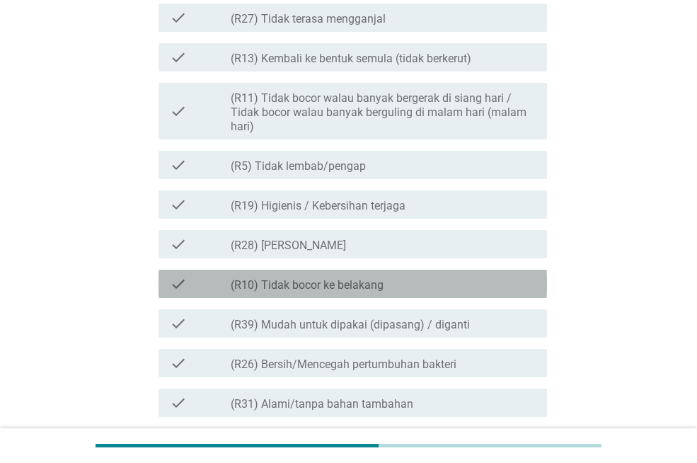
click at [343, 271] on div "check check_box_outline_blank (R10) Tidak bocor ke belakang" at bounding box center [353, 284] width 389 height 28
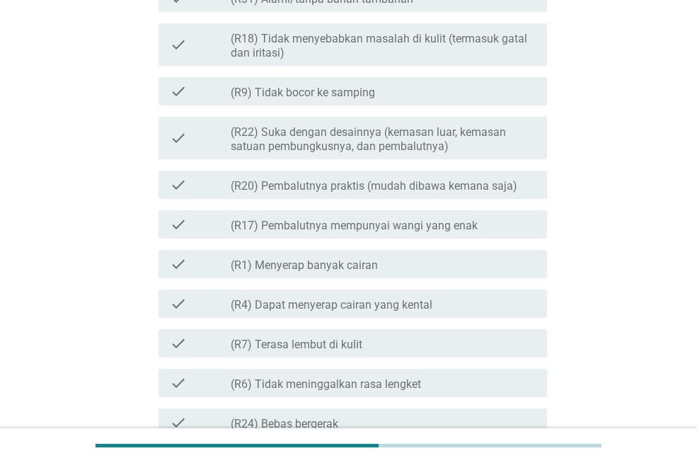
scroll to position [1591, 0]
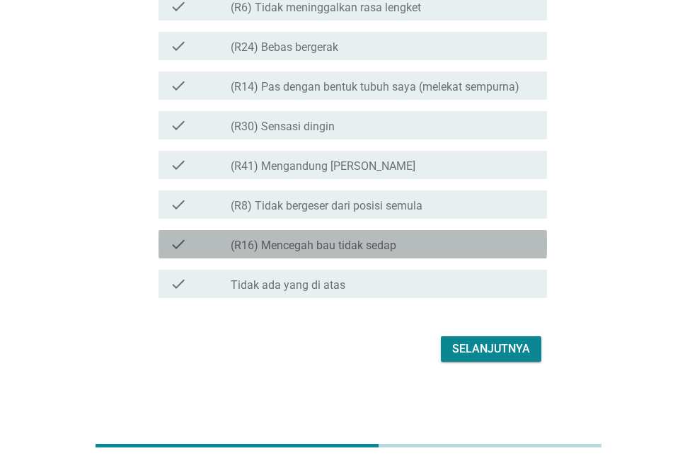
click at [438, 248] on div "check_box_outline_blank (R16) Mencegah bau tidak sedap" at bounding box center [383, 244] width 305 height 17
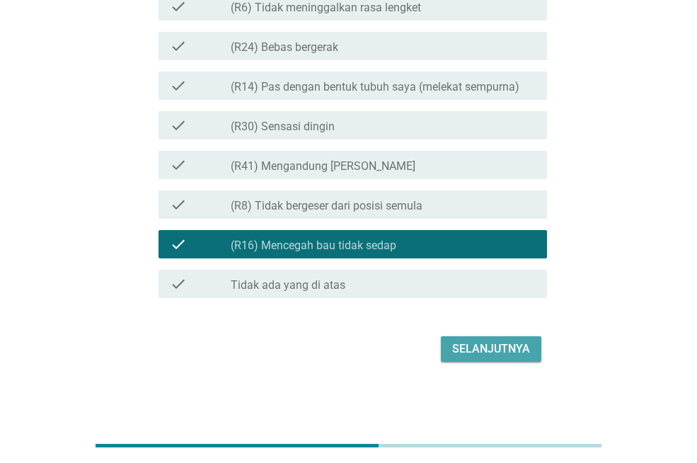
click at [479, 352] on div "Selanjutnya" at bounding box center [491, 348] width 78 height 17
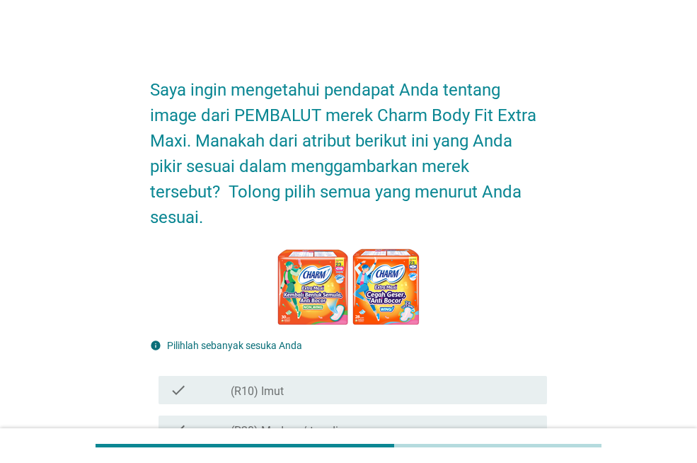
scroll to position [405, 0]
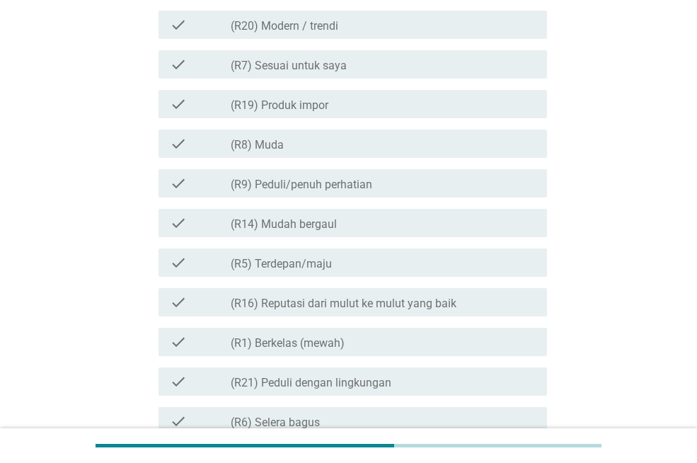
click at [417, 138] on div "check_box_outline_blank (R8) Muda" at bounding box center [383, 143] width 305 height 17
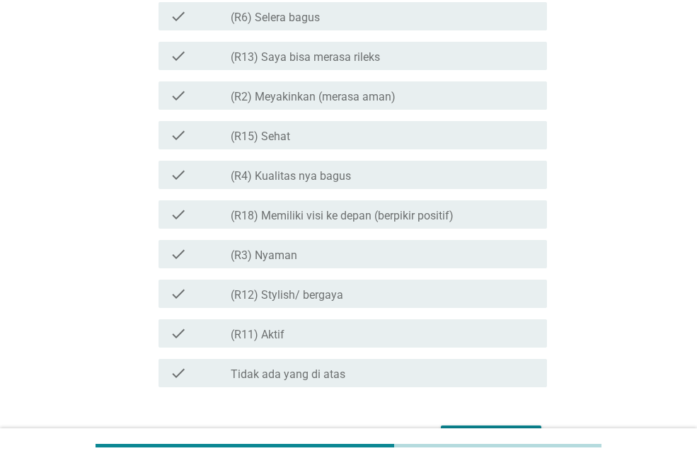
scroll to position [899, 0]
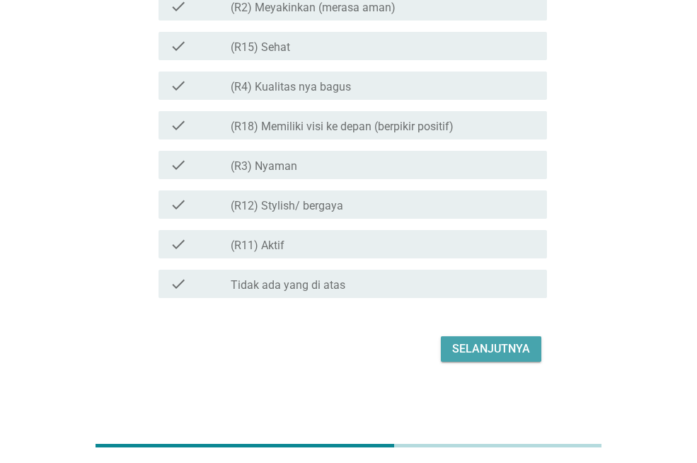
click at [462, 338] on button "Selanjutnya" at bounding box center [491, 348] width 101 height 25
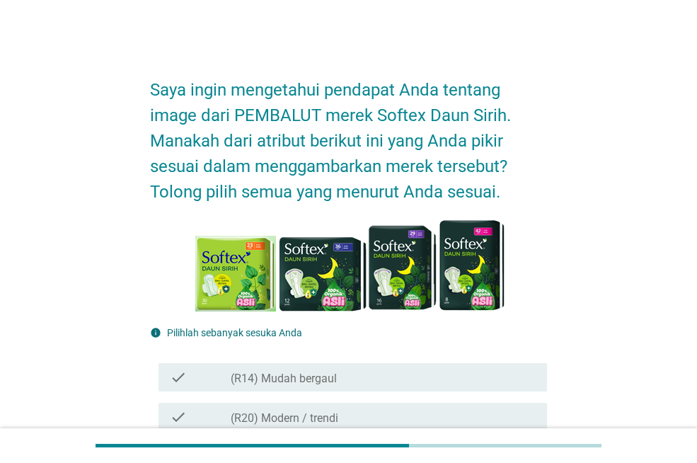
scroll to position [405, 0]
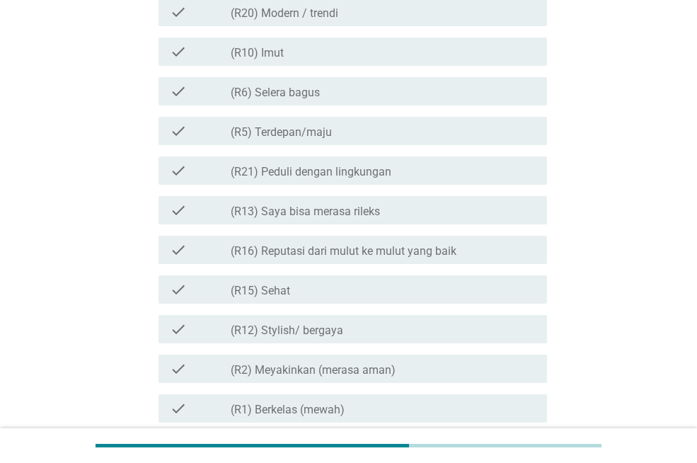
click at [317, 374] on label "(R2) Meyakinkan (merasa aman)" at bounding box center [313, 370] width 165 height 14
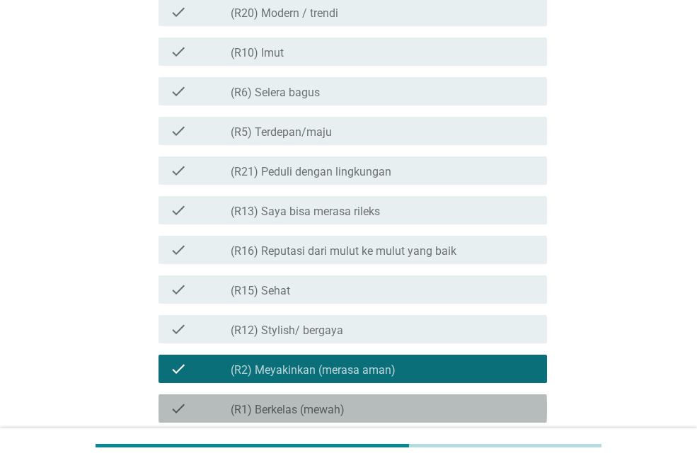
click at [321, 398] on div "check check_box_outline_blank (R1) Berkelas (mewah)" at bounding box center [353, 408] width 389 height 28
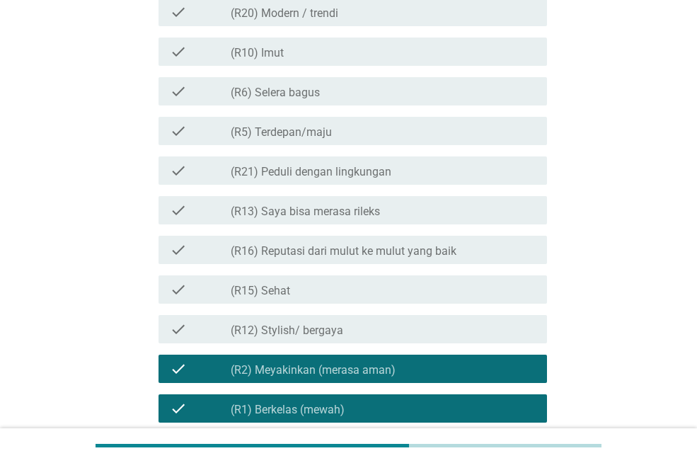
scroll to position [810, 0]
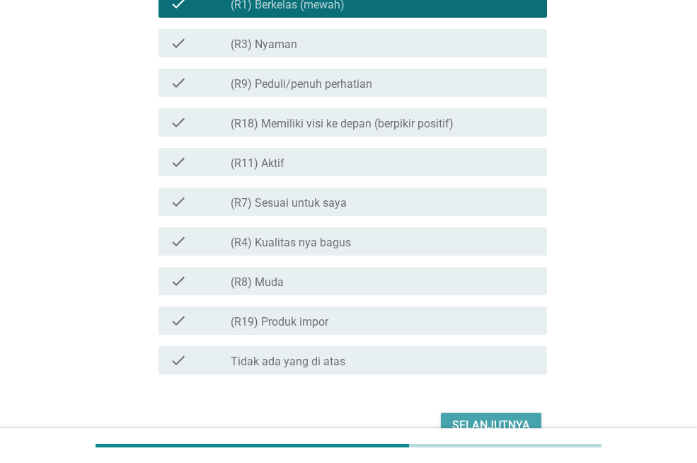
click at [494, 421] on div "Selanjutnya" at bounding box center [491, 425] width 78 height 17
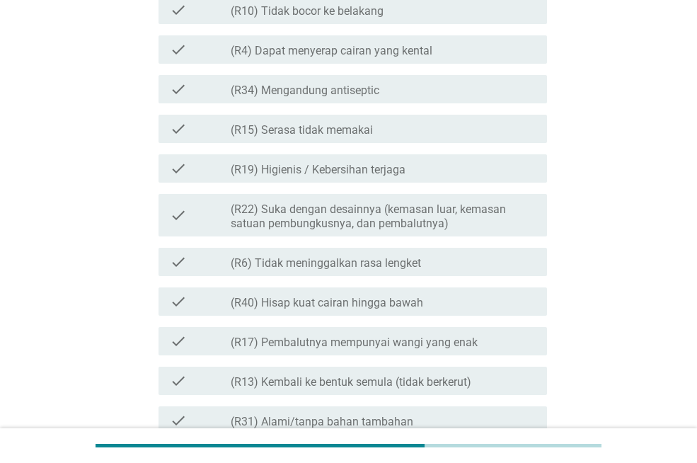
scroll to position [0, 0]
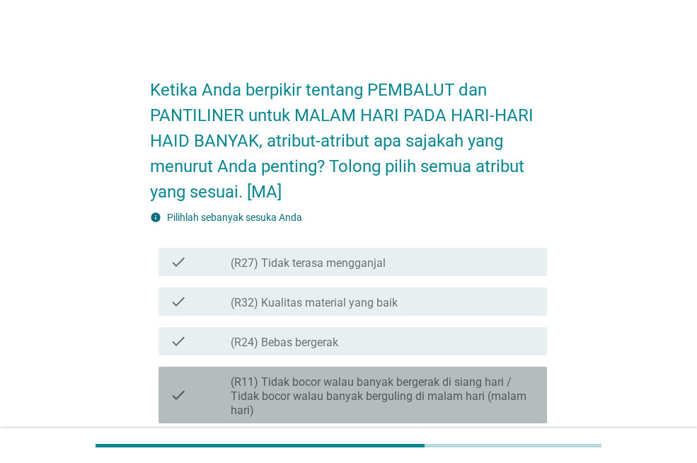
click at [461, 386] on label "(R11) Tidak bocor walau banyak bergerak di siang hari / Tidak bocor walau banya…" at bounding box center [383, 396] width 305 height 42
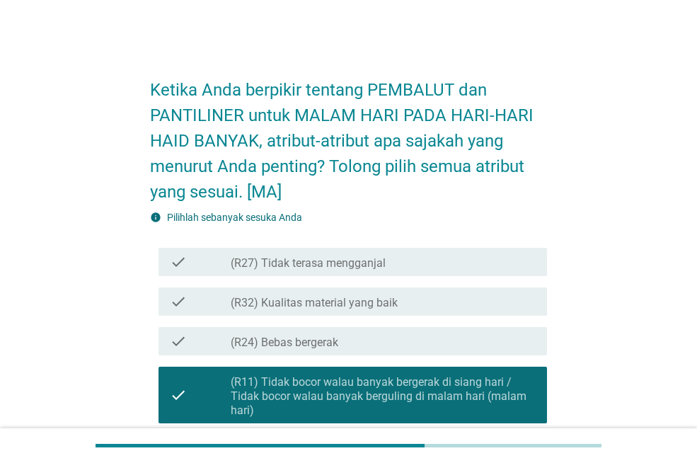
scroll to position [405, 0]
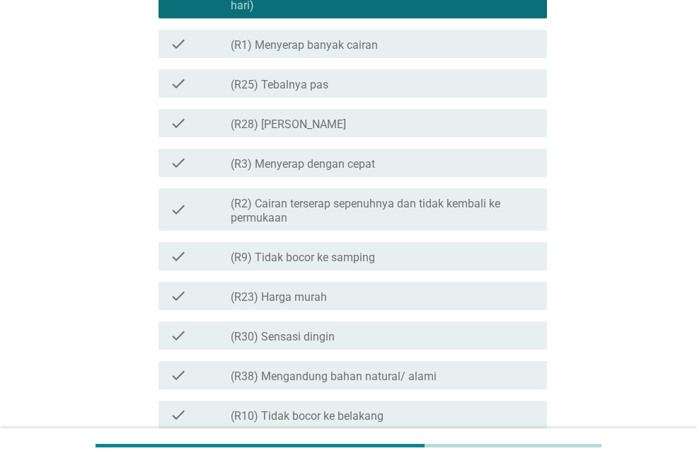
click at [440, 173] on div "check check_box_outline_blank (R3) Menyerap dengan cepat" at bounding box center [353, 163] width 389 height 28
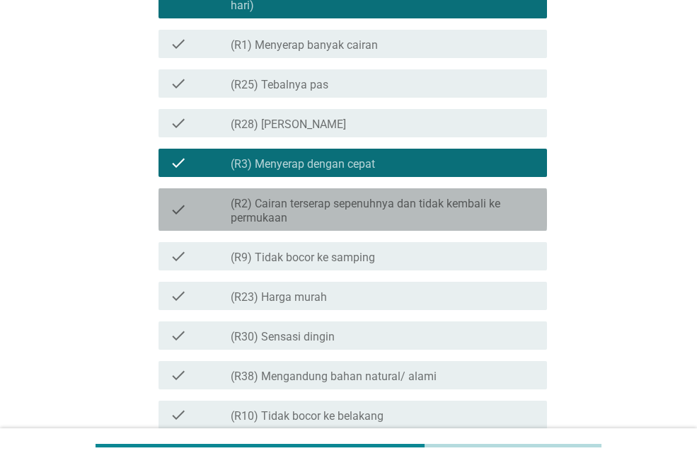
click at [422, 217] on label "(R2) Cairan terserap sepenuhnya dan tidak kembali ke permukaan" at bounding box center [383, 211] width 305 height 28
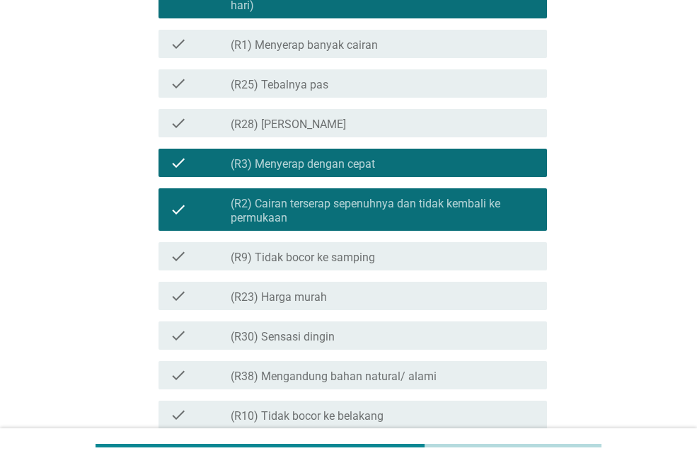
click at [414, 236] on div "check check_box_outline_blank (R9) Tidak bocor ke samping" at bounding box center [348, 256] width 397 height 40
click at [409, 256] on div "check_box_outline_blank (R9) Tidak bocor ke samping" at bounding box center [383, 256] width 305 height 17
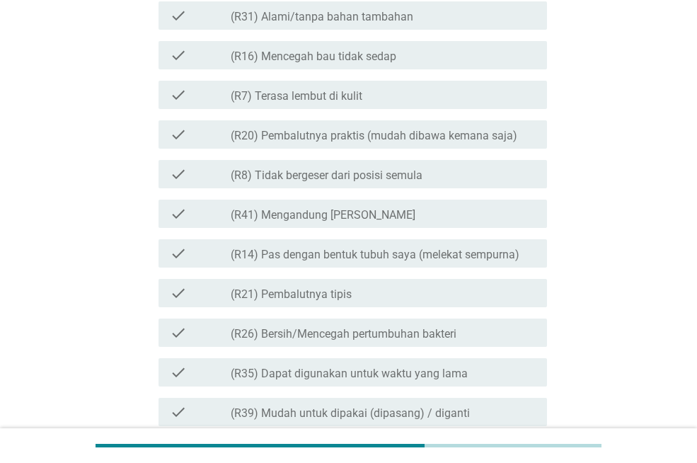
scroll to position [1476, 0]
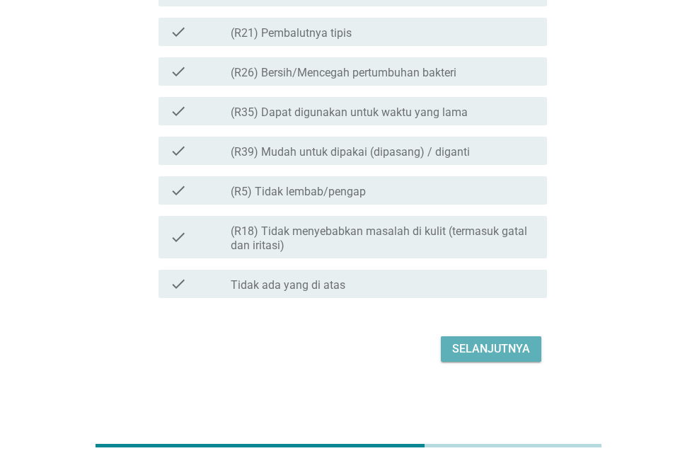
click at [463, 343] on div "Selanjutnya" at bounding box center [491, 348] width 78 height 17
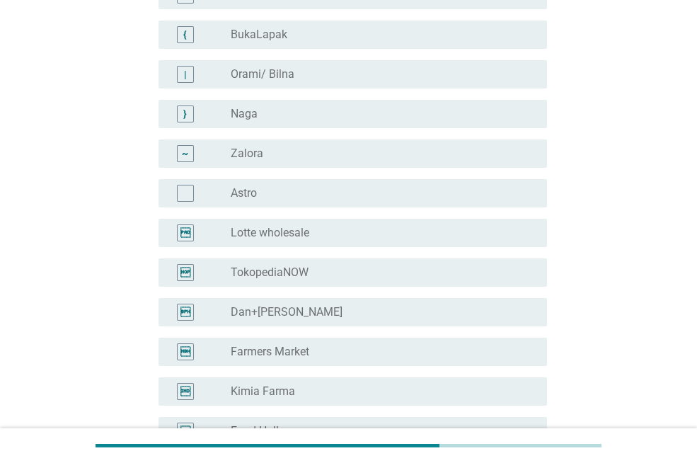
scroll to position [2712, 0]
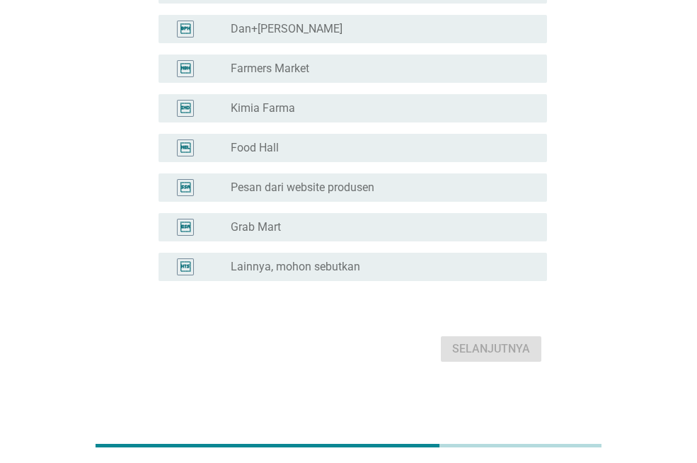
click at [394, 251] on div " radio_button_unchecked Lainnya, mohon sebutkan" at bounding box center [348, 267] width 397 height 40
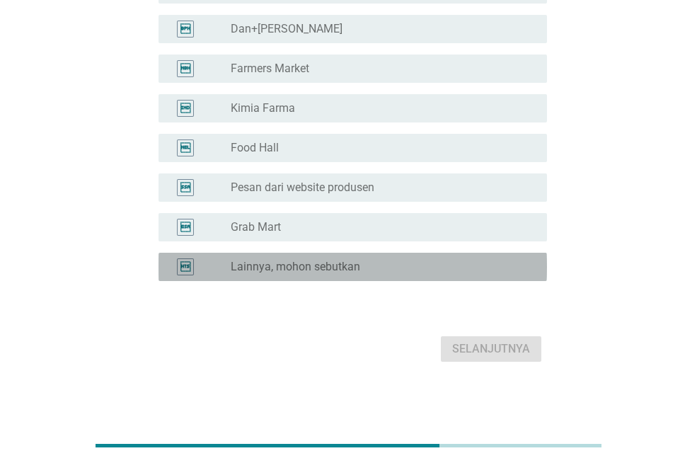
click at [398, 269] on div "radio_button_unchecked Lainnya, mohon sebutkan" at bounding box center [378, 267] width 294 height 14
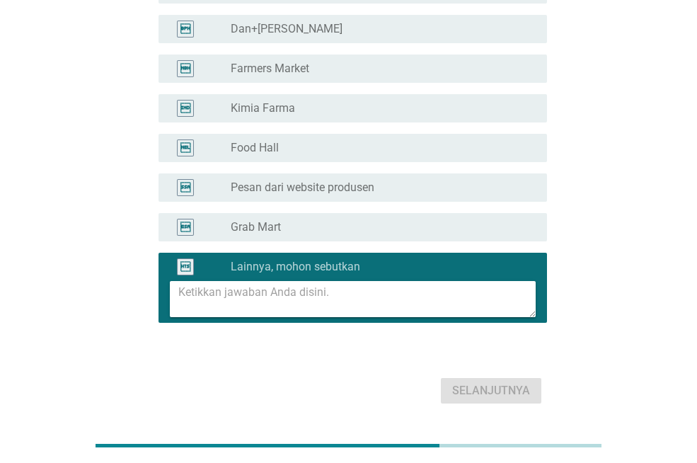
click at [372, 297] on textarea at bounding box center [356, 299] width 357 height 36
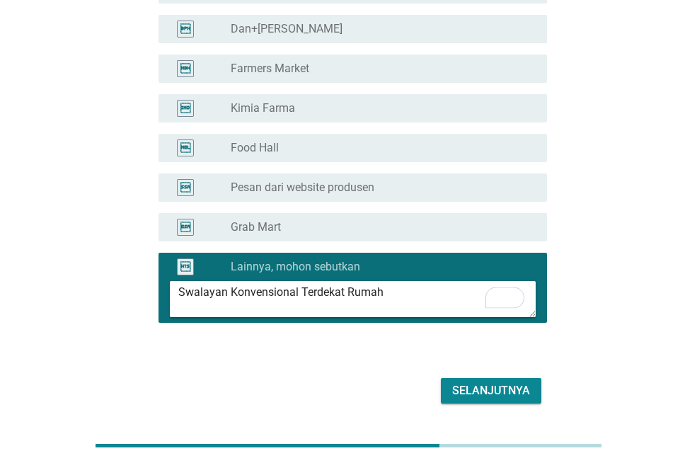
type textarea "Swalayan Konvensional Terdekat Rumah"
click at [469, 391] on div "Selanjutnya" at bounding box center [491, 390] width 78 height 17
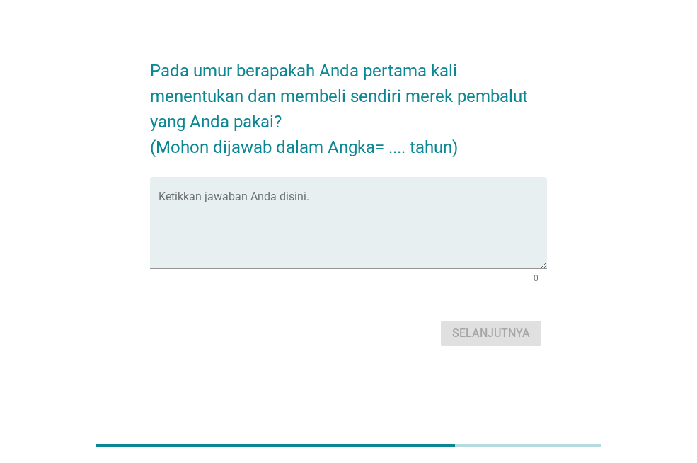
scroll to position [0, 0]
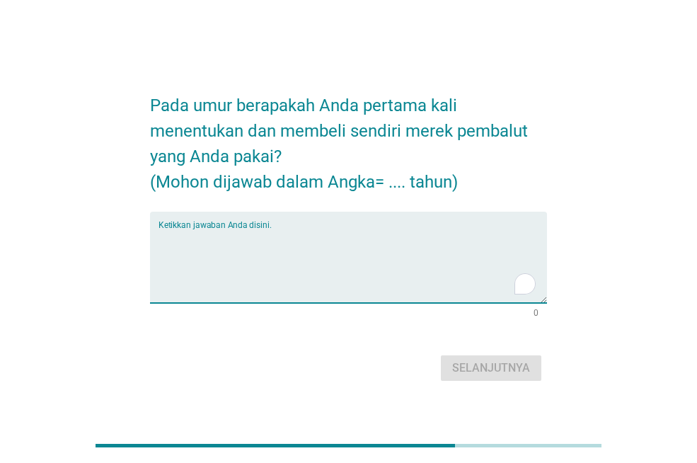
click at [381, 251] on textarea "To enrich screen reader interactions, please activate Accessibility in Grammarl…" at bounding box center [353, 266] width 389 height 74
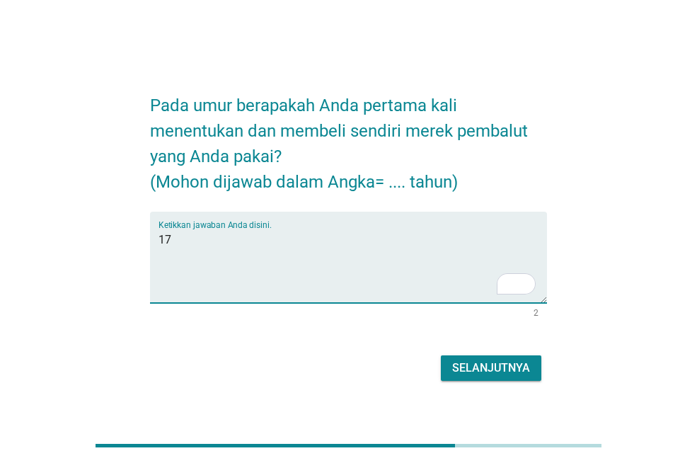
type textarea "17"
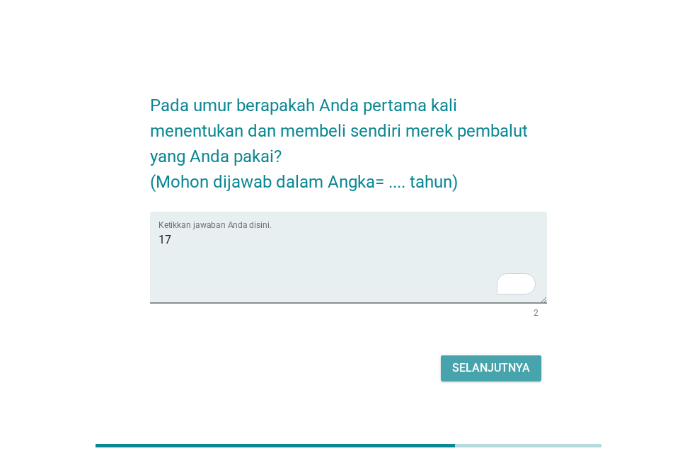
click at [521, 372] on div "Selanjutnya" at bounding box center [491, 368] width 78 height 17
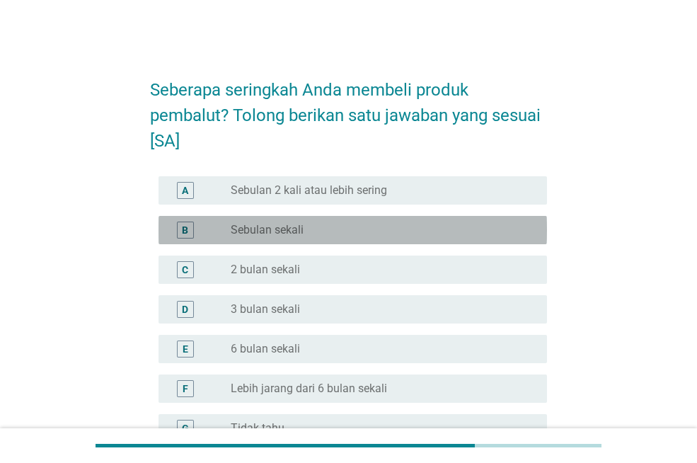
click at [376, 238] on div "radio_button_unchecked Sebulan sekali" at bounding box center [383, 230] width 305 height 17
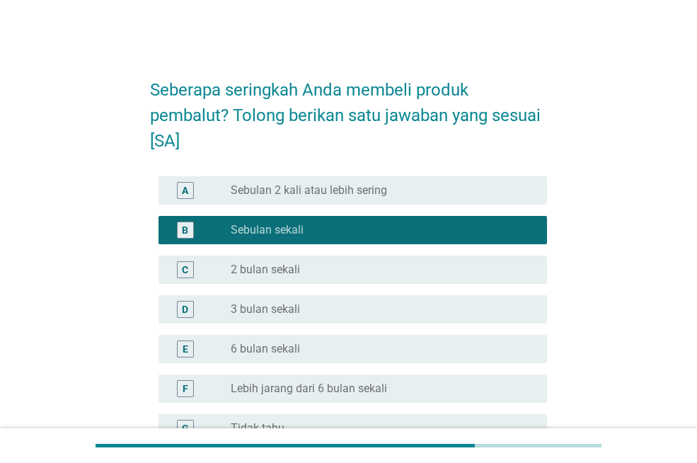
scroll to position [161, 0]
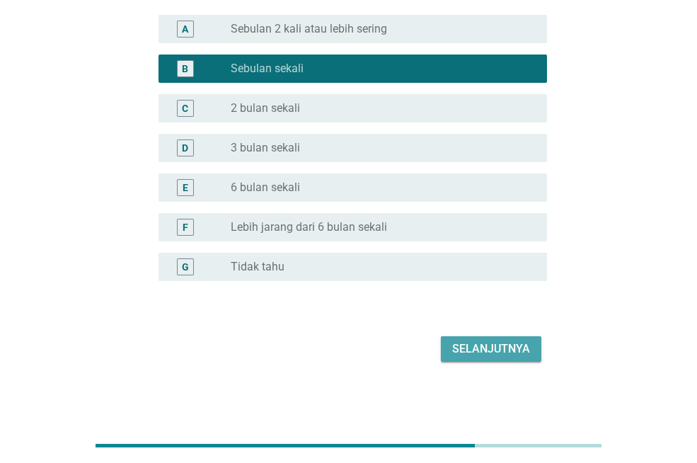
click at [482, 353] on div "Selanjutnya" at bounding box center [491, 348] width 78 height 17
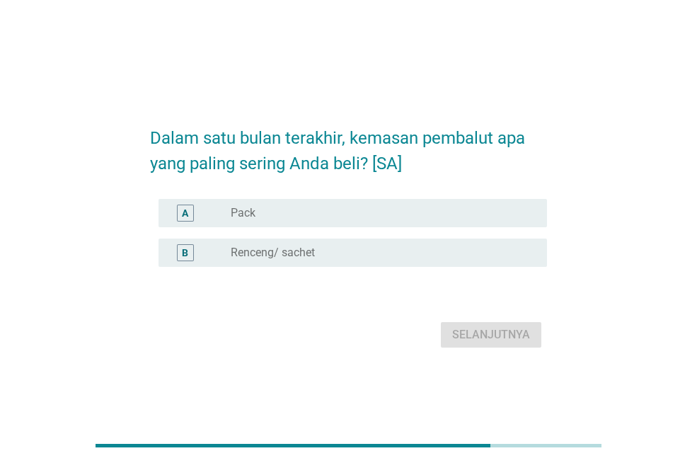
click at [389, 222] on div "A radio_button_unchecked Pack" at bounding box center [353, 213] width 389 height 28
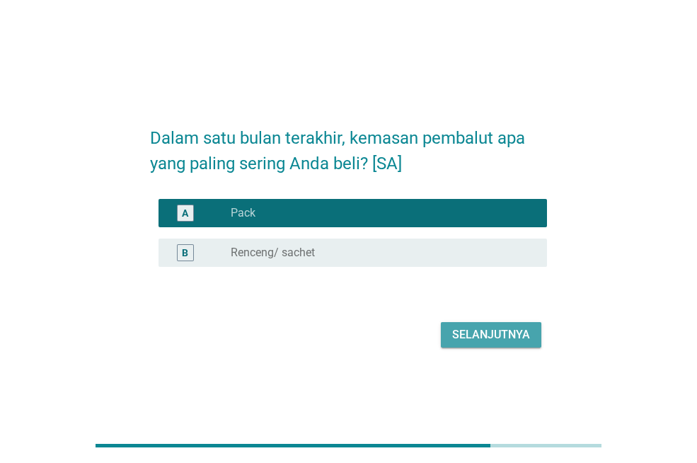
click at [474, 330] on div "Selanjutnya" at bounding box center [491, 334] width 78 height 17
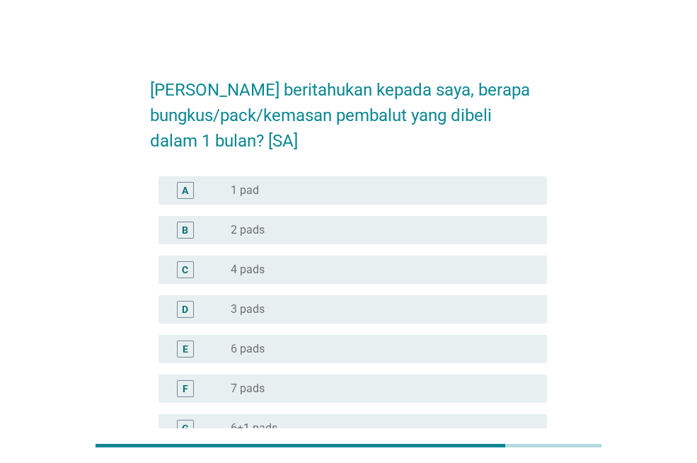
scroll to position [405, 0]
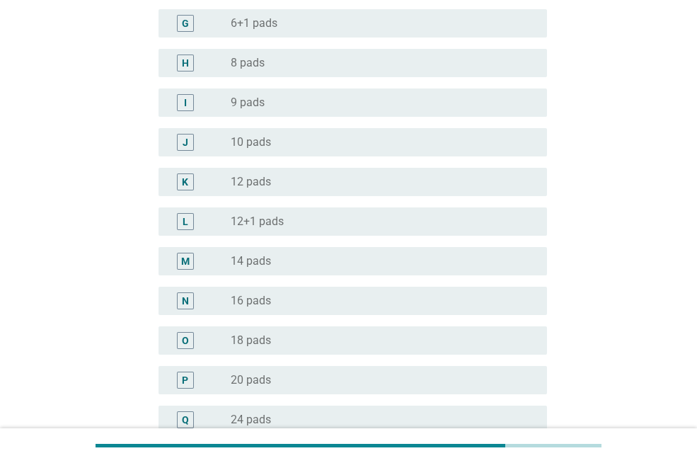
click at [333, 339] on div "radio_button_unchecked 18 pads" at bounding box center [378, 340] width 294 height 14
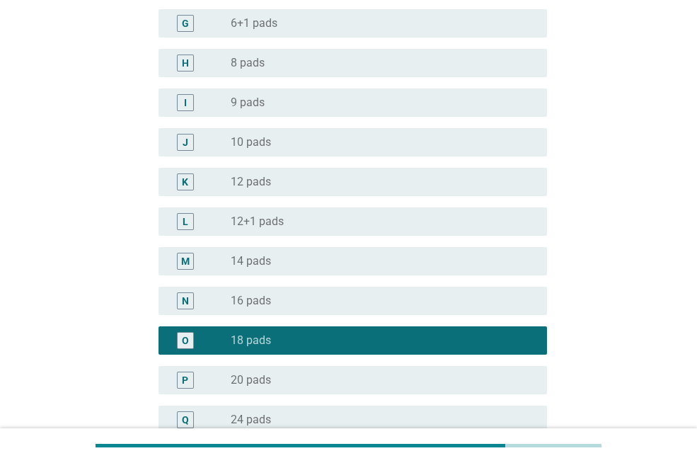
scroll to position [810, 0]
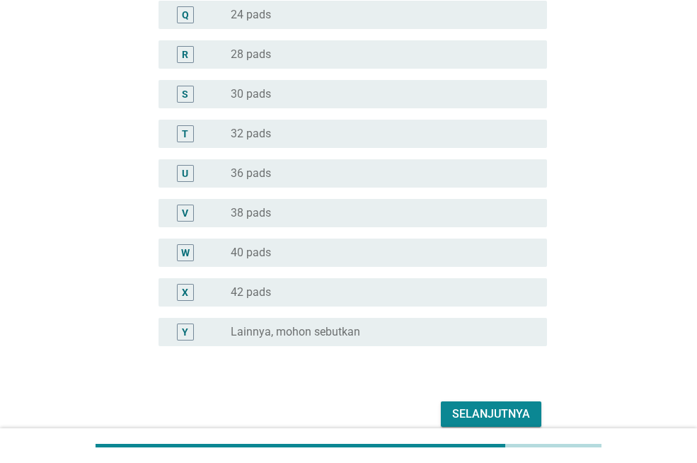
click at [502, 417] on div "Selanjutnya" at bounding box center [491, 414] width 78 height 17
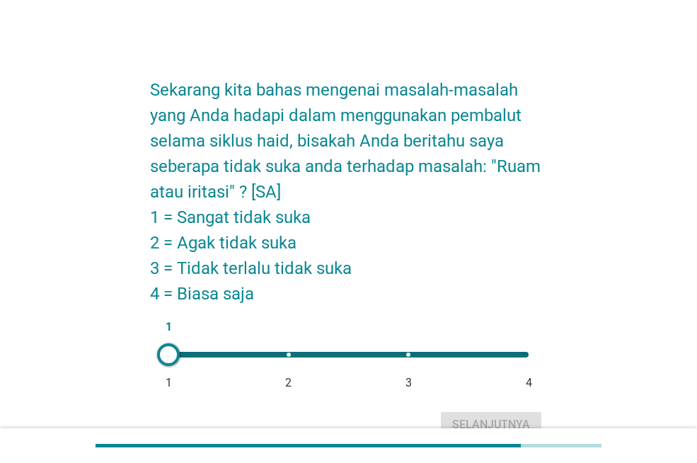
scroll to position [76, 0]
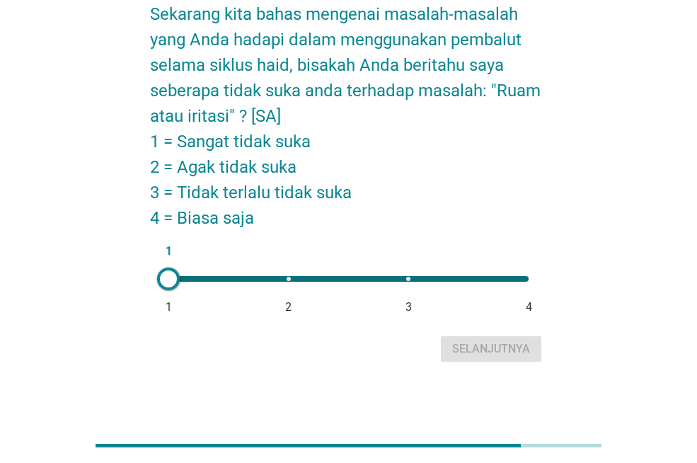
click at [166, 271] on div at bounding box center [168, 279] width 23 height 23
click at [507, 346] on div "Selanjutnya" at bounding box center [491, 348] width 78 height 17
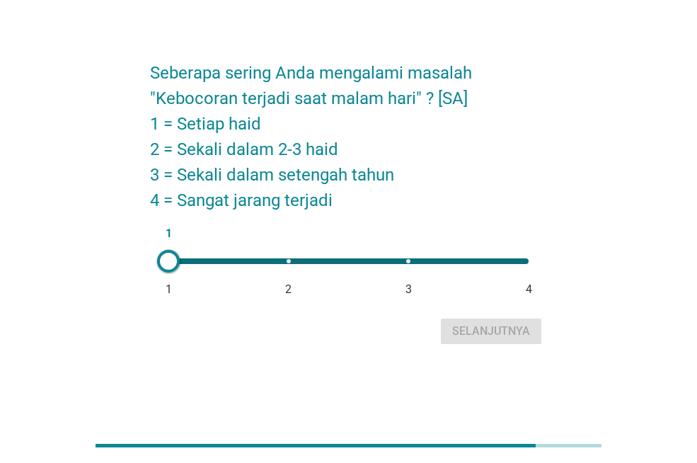
scroll to position [0, 0]
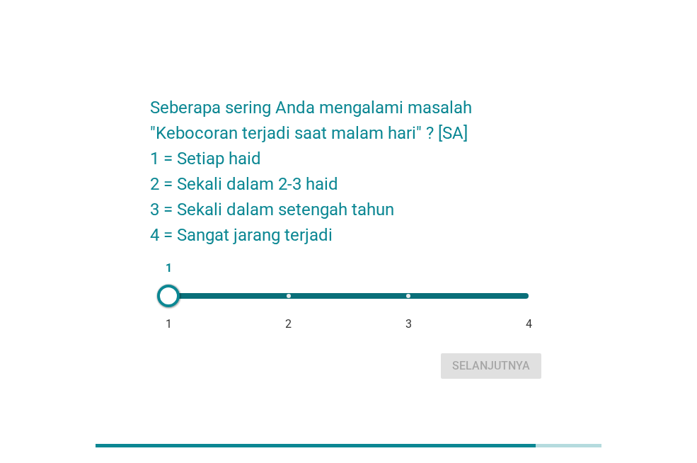
click at [162, 296] on div at bounding box center [168, 296] width 23 height 23
click at [489, 366] on div "Selanjutnya" at bounding box center [491, 365] width 78 height 17
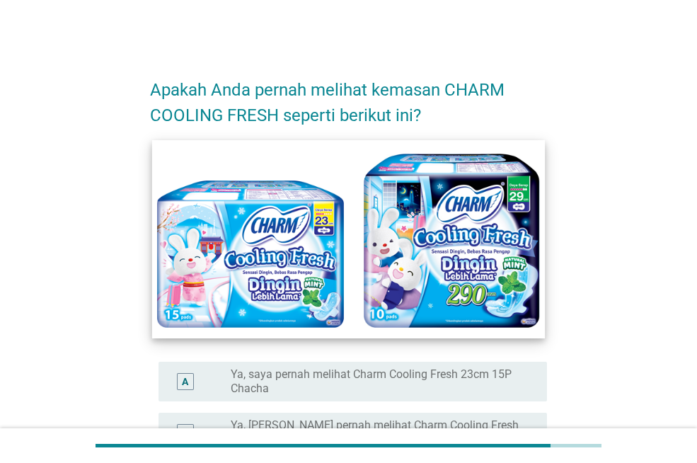
scroll to position [262, 0]
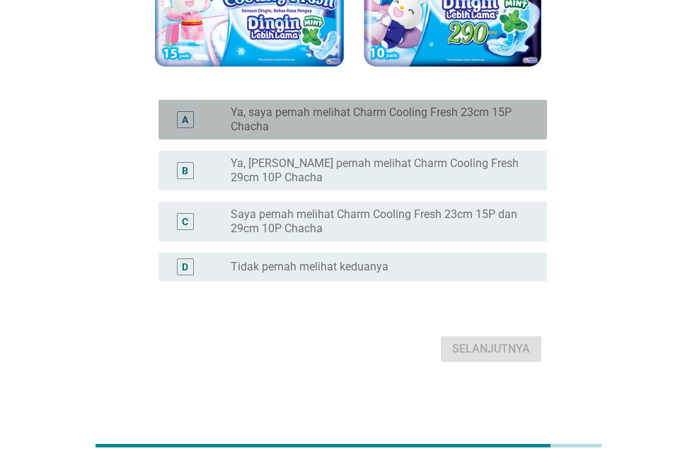
click at [398, 122] on label "Ya, saya pernah melihat Charm Cooling Fresh 23cm 15P Chacha" at bounding box center [378, 119] width 294 height 28
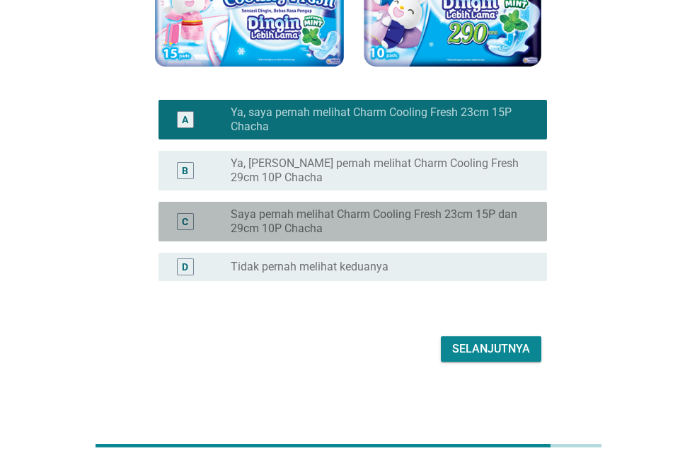
click at [419, 214] on label "Saya pernah melihat Charm Cooling Fresh 23cm 15P dan 29cm 10P Chacha" at bounding box center [378, 221] width 294 height 28
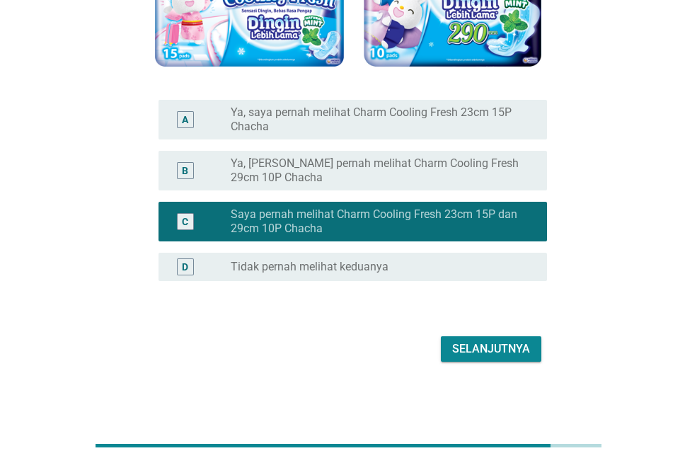
click at [466, 345] on div "Selanjutnya" at bounding box center [491, 348] width 78 height 17
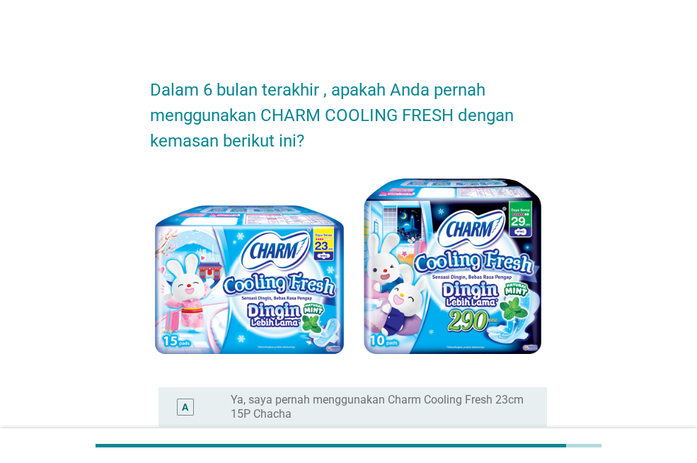
scroll to position [287, 0]
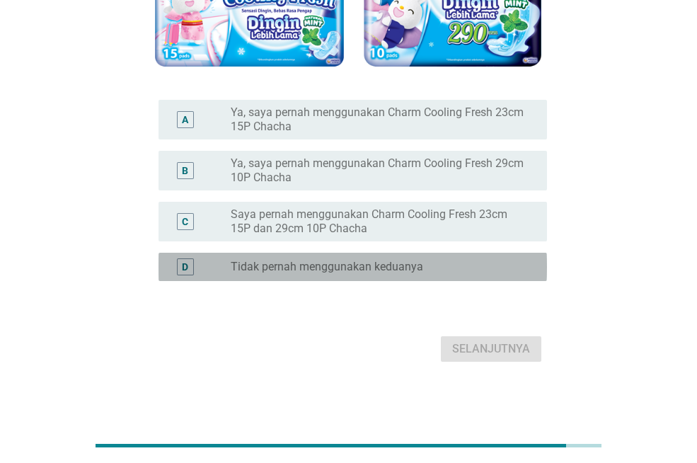
click at [406, 272] on label "Tidak pernah menggunakan keduanya" at bounding box center [327, 267] width 193 height 14
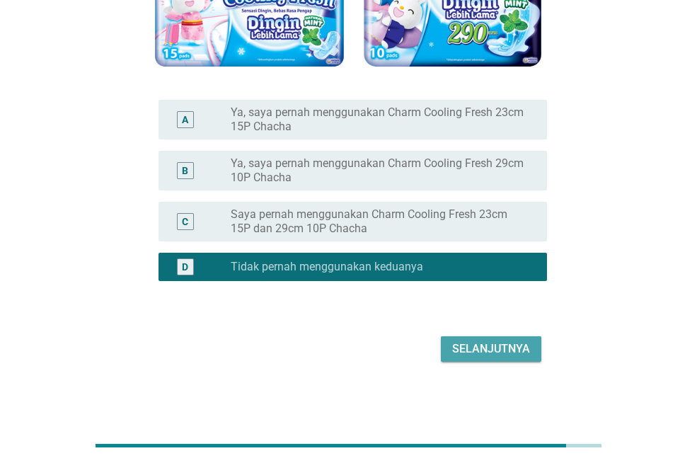
click at [472, 344] on div "Selanjutnya" at bounding box center [491, 348] width 78 height 17
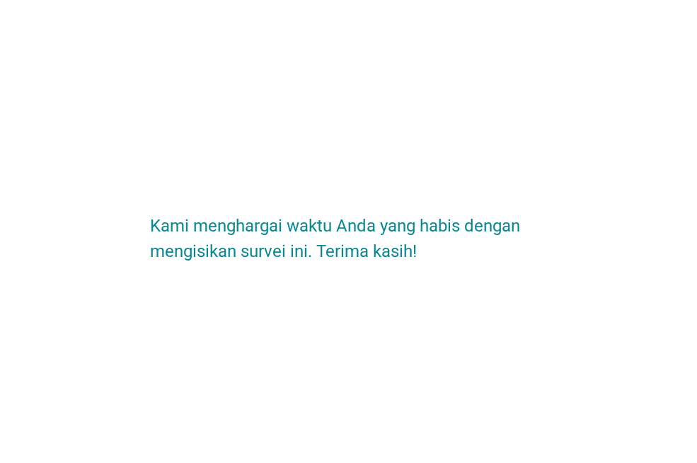
scroll to position [0, 0]
